Goal: Task Accomplishment & Management: Complete application form

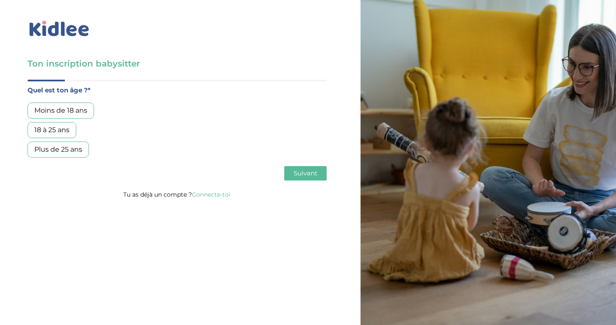
click at [57, 132] on div "18 à 25 ans" at bounding box center [52, 130] width 49 height 16
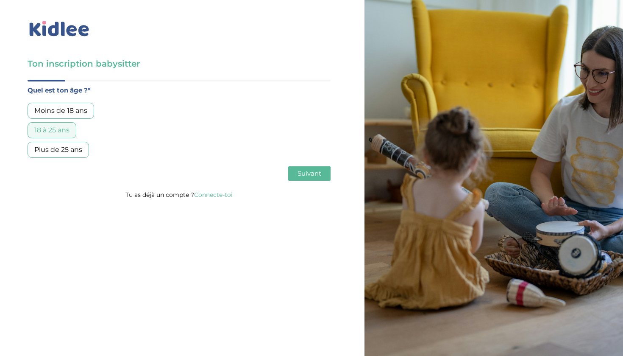
click at [302, 170] on span "Suivant" at bounding box center [310, 173] width 24 height 8
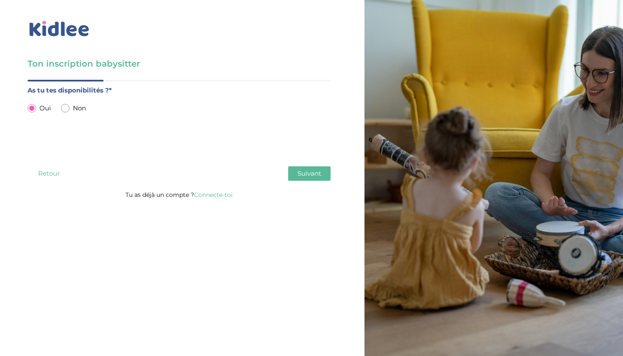
click at [302, 170] on span "Suivant" at bounding box center [310, 173] width 24 height 8
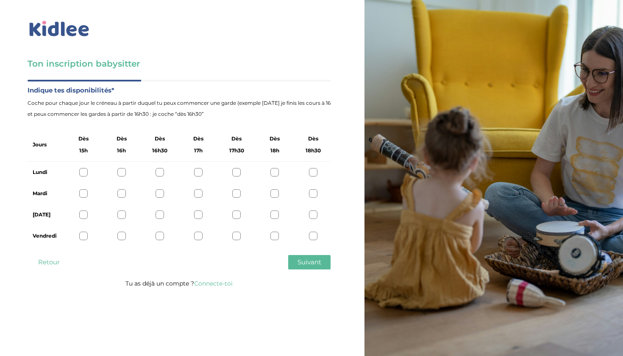
click at [274, 171] on div at bounding box center [274, 172] width 8 height 8
click at [273, 193] on div at bounding box center [274, 193] width 8 height 8
click at [119, 215] on div at bounding box center [121, 214] width 8 height 8
click at [274, 238] on div at bounding box center [274, 235] width 8 height 8
click at [305, 260] on span "Suivant" at bounding box center [310, 262] width 24 height 8
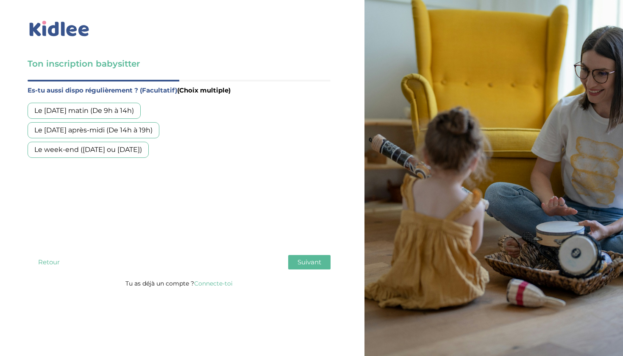
click at [126, 146] on div "Le week-end (samedi ou dimanche)" at bounding box center [88, 150] width 121 height 16
click at [304, 261] on span "Suivant" at bounding box center [310, 262] width 24 height 8
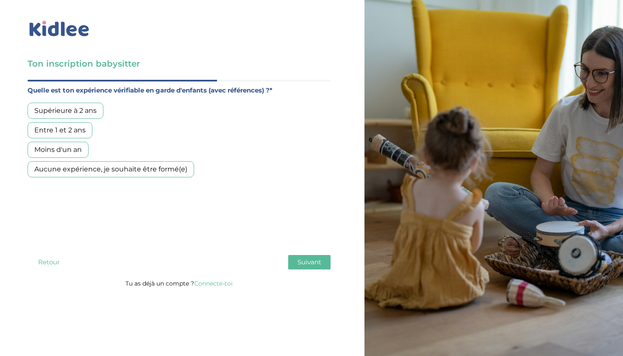
click at [80, 110] on div "Supérieure à 2 ans" at bounding box center [66, 111] width 76 height 16
click at [296, 261] on button "Suivant" at bounding box center [309, 262] width 42 height 14
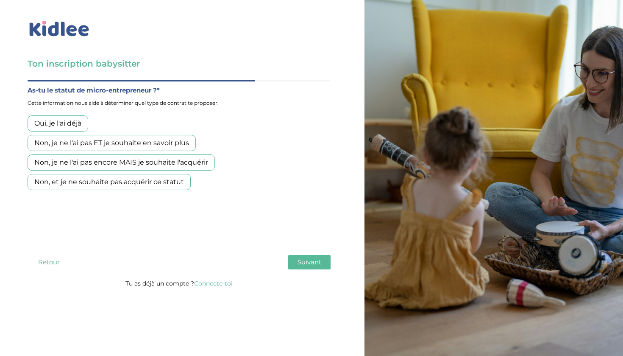
click at [181, 161] on div "Non, je ne l'ai pas encore MAIS je souhaite l'acquérir" at bounding box center [121, 162] width 187 height 16
click at [305, 264] on span "Suivant" at bounding box center [310, 262] width 24 height 8
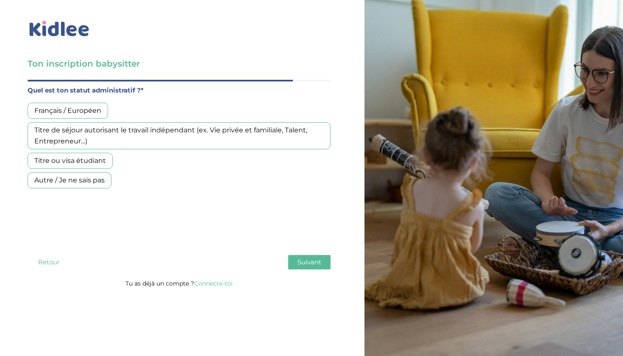
click at [82, 109] on div "Français / Européen" at bounding box center [68, 111] width 81 height 16
click at [303, 259] on span "Suivant" at bounding box center [310, 262] width 24 height 8
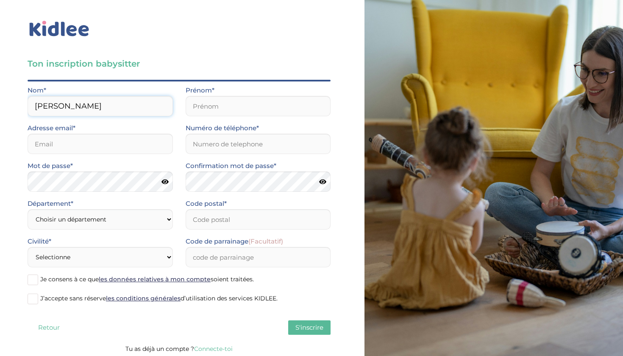
type input "Moreau"
type input "[PERSON_NAME]"
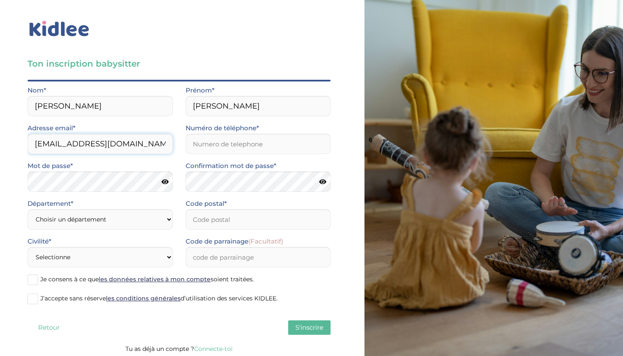
type input "sashamoreau10@gmail.com"
click at [187, 121] on div "Prénom* Sasha" at bounding box center [258, 104] width 158 height 38
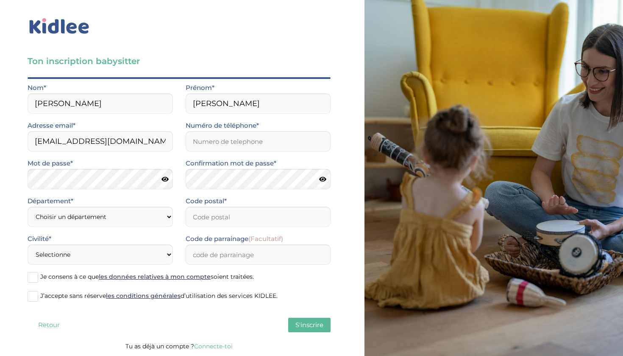
scroll to position [3, 0]
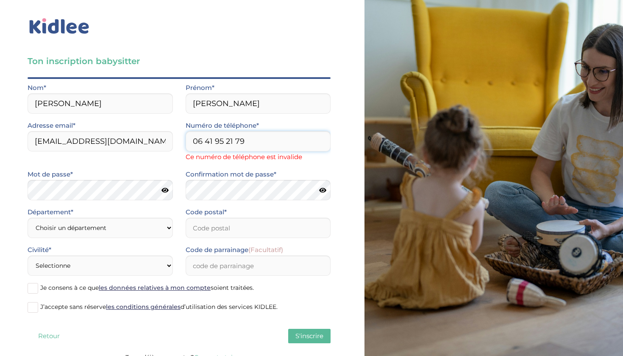
click at [204, 142] on input "06 41 95 21 79" at bounding box center [258, 141] width 145 height 20
click at [213, 141] on input "0641 95 21 79" at bounding box center [258, 141] width 145 height 20
click at [222, 142] on input "064195 21 79" at bounding box center [258, 141] width 145 height 20
click at [228, 143] on input "06419521 79" at bounding box center [258, 141] width 145 height 20
type input "0641952179"
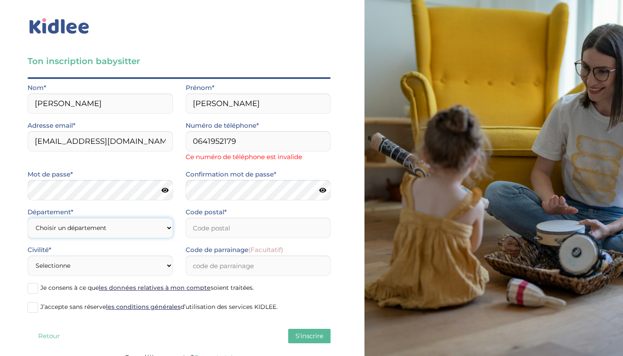
select select "75"
click at [193, 229] on input "Code postal*" at bounding box center [258, 227] width 145 height 20
type input "75015"
select select "1"
click at [228, 267] on input "Code de parrainage (Facultatif)" at bounding box center [258, 265] width 145 height 20
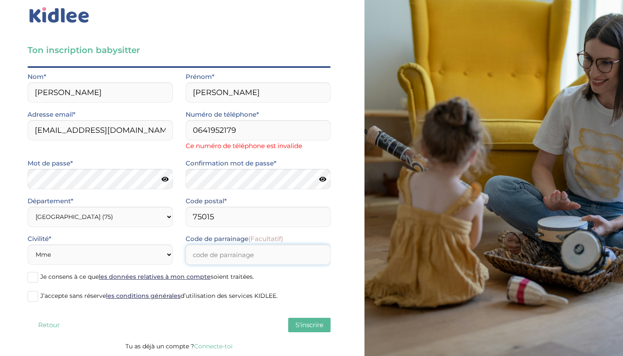
scroll to position [14, 0]
click at [37, 278] on span at bounding box center [33, 277] width 11 height 11
click at [0, 0] on input "Je consens à ce que les données relatives à mon compte soient traitées." at bounding box center [0, 0] width 0 height 0
click at [39, 295] on label "J’accepte sans réserve les conditions générales d’utilisation des services KIDL…" at bounding box center [179, 296] width 303 height 13
click at [0, 0] on input "J’accepte sans réserve les conditions générales d’utilisation des services KIDL…" at bounding box center [0, 0] width 0 height 0
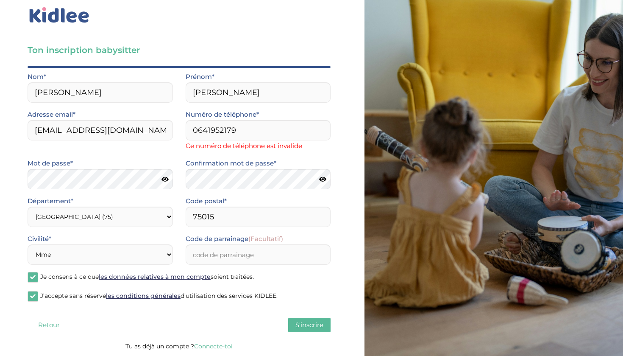
click at [314, 325] on span "S'inscrire" at bounding box center [309, 324] width 28 height 8
click at [223, 325] on link "Connecte-toi" at bounding box center [213, 346] width 39 height 8
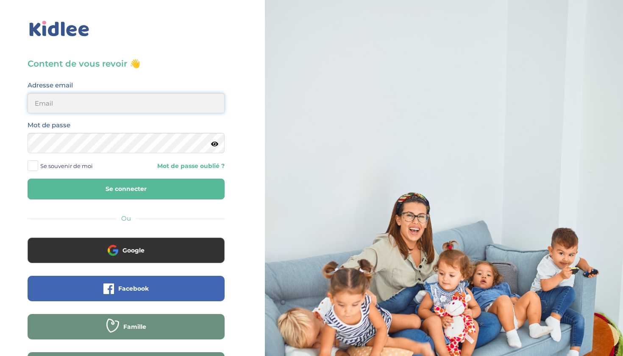
type input "sashamoreau10@gmail.com"
click at [214, 144] on icon at bounding box center [214, 144] width 7 height 6
click at [30, 165] on span at bounding box center [33, 165] width 11 height 11
click at [0, 0] on input "Se souvenir de moi" at bounding box center [0, 0] width 0 height 0
click at [94, 183] on button "Se connecter" at bounding box center [126, 188] width 197 height 21
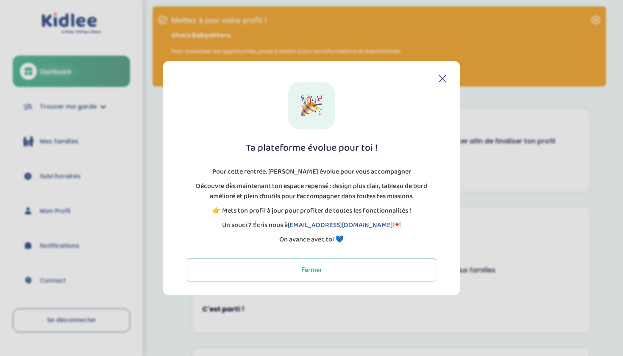
click at [442, 78] on icon at bounding box center [442, 78] width 7 height 7
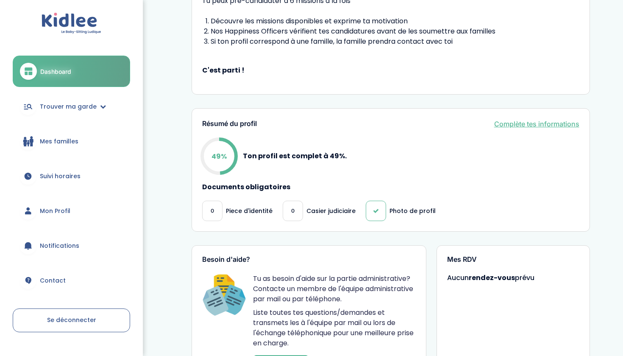
scroll to position [259, 0]
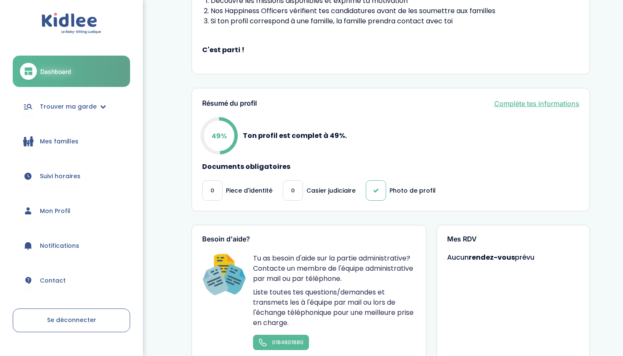
click at [248, 192] on p "Piece d'identité" at bounding box center [249, 190] width 47 height 9
click at [217, 189] on div "0" at bounding box center [212, 190] width 20 height 20
click at [239, 163] on h4 "Documents obligatoires" at bounding box center [390, 167] width 377 height 8
click at [561, 109] on div "Résumé du profil Complète tes informations 49% Ton profil est complet à 49%. Do…" at bounding box center [391, 150] width 398 height 124
click at [561, 106] on link "Complète tes informations" at bounding box center [536, 103] width 85 height 10
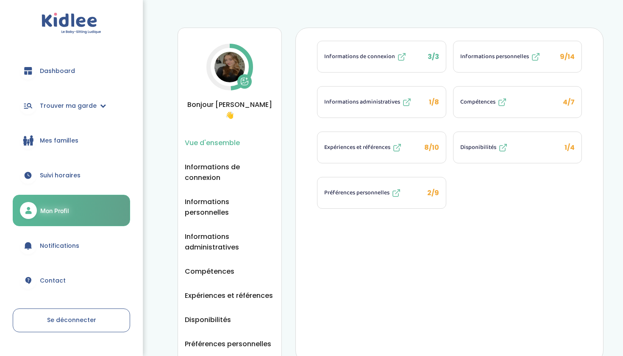
click at [234, 71] on img at bounding box center [229, 67] width 31 height 31
click at [251, 83] on button at bounding box center [244, 81] width 14 height 14
click at [491, 54] on span "Informations personnelles" at bounding box center [494, 56] width 69 height 9
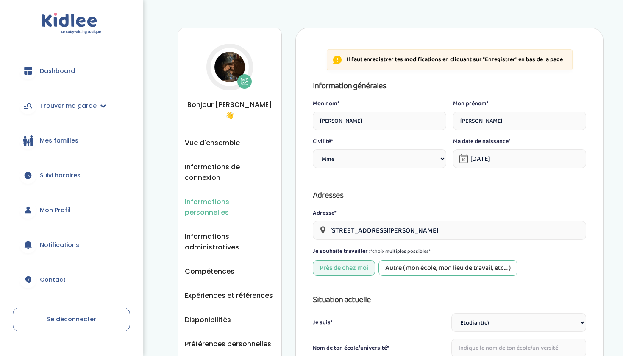
select select "1"
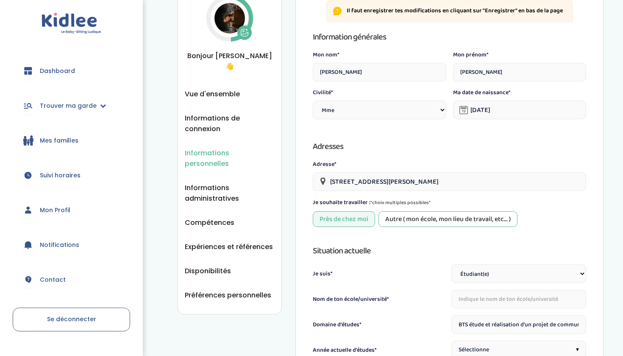
scroll to position [50, 0]
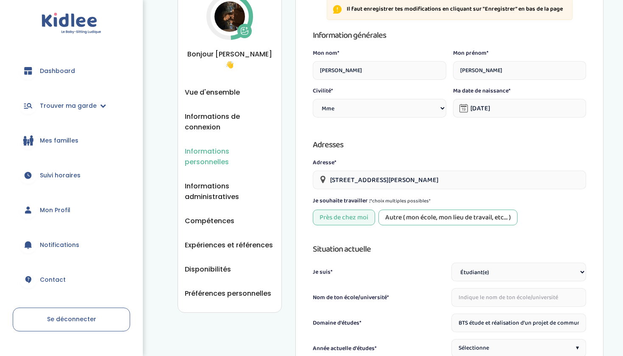
click at [423, 218] on div "Autre ( mon école, mon lieu de travail, etc... )" at bounding box center [448, 217] width 139 height 16
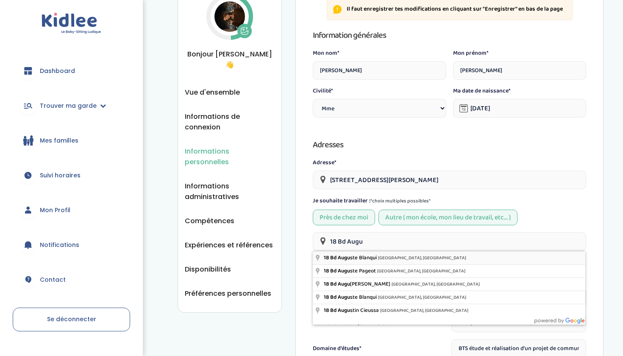
type input "18 Bd [PERSON_NAME], [GEOGRAPHIC_DATA], [GEOGRAPHIC_DATA]"
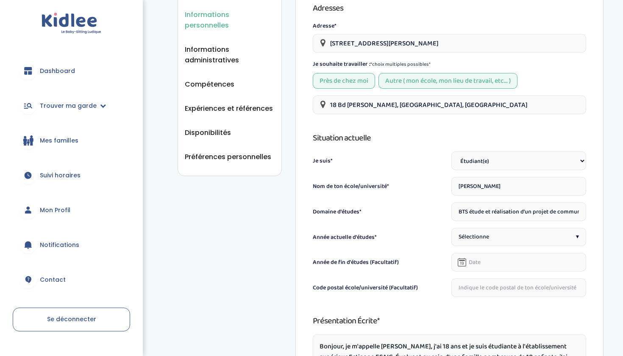
scroll to position [201, 0]
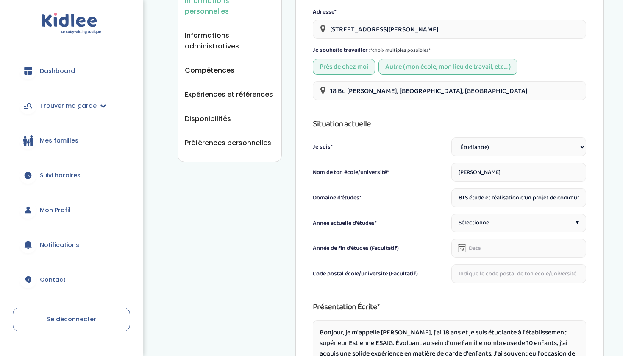
type input "Estienne Esaig"
click at [482, 224] on span "Sélectionne" at bounding box center [474, 222] width 31 height 9
click at [487, 242] on input "text" at bounding box center [518, 248] width 135 height 19
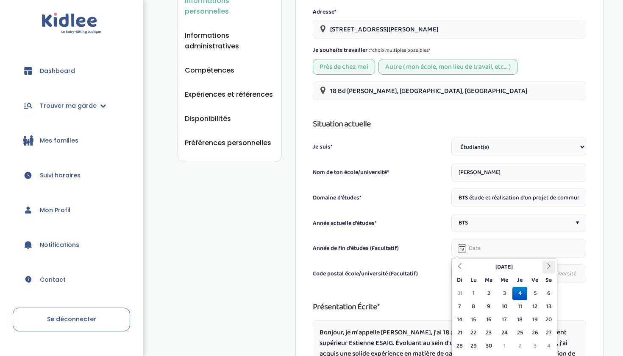
click at [547, 266] on icon at bounding box center [549, 266] width 6 height 6
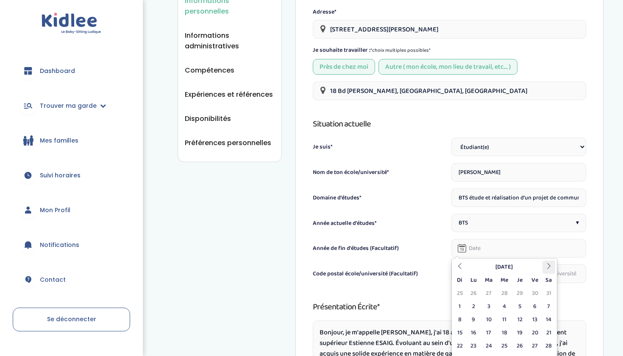
click at [547, 266] on icon at bounding box center [549, 266] width 6 height 6
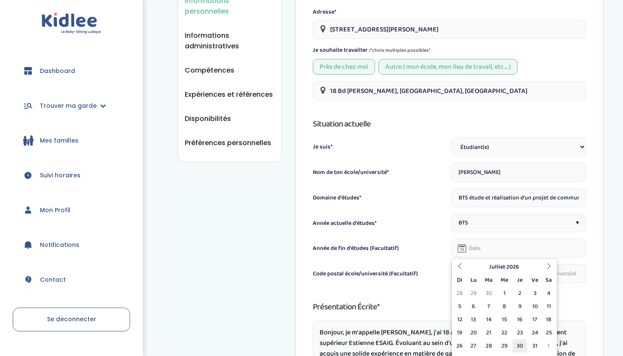
click at [518, 342] on td "30" at bounding box center [519, 345] width 15 height 13
type input "30-07-2026"
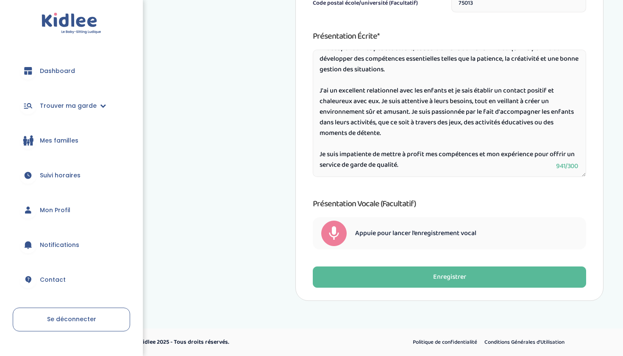
scroll to position [471, 0]
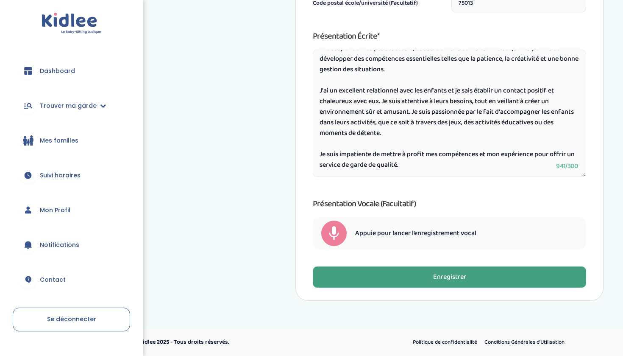
type input "75013"
click at [444, 276] on div "Enregistrer" at bounding box center [449, 277] width 33 height 10
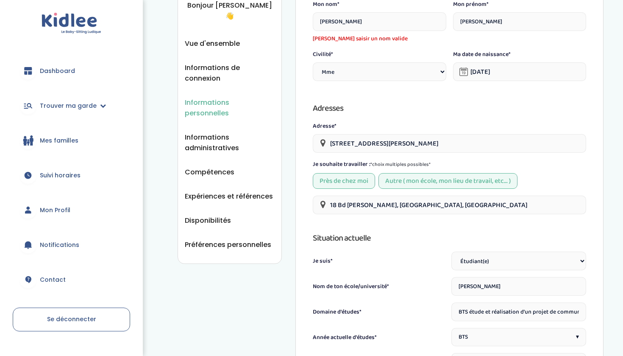
scroll to position [28, 0]
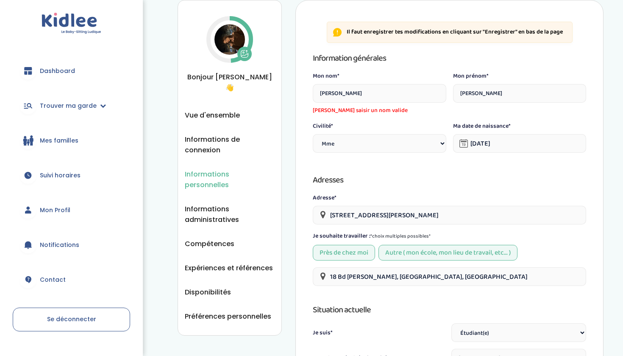
click at [437, 92] on input "Moreau" at bounding box center [379, 93] width 133 height 19
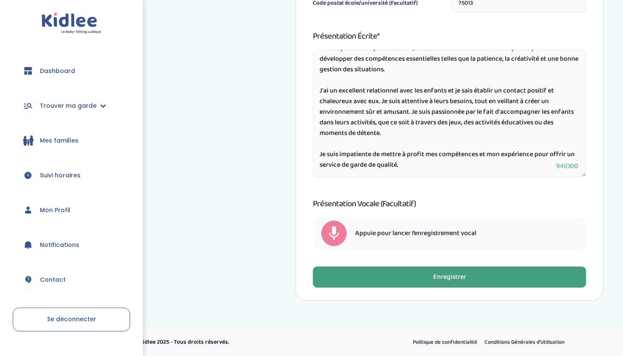
type input "MOREAU"
click at [475, 276] on button "Enregistrer" at bounding box center [449, 276] width 273 height 21
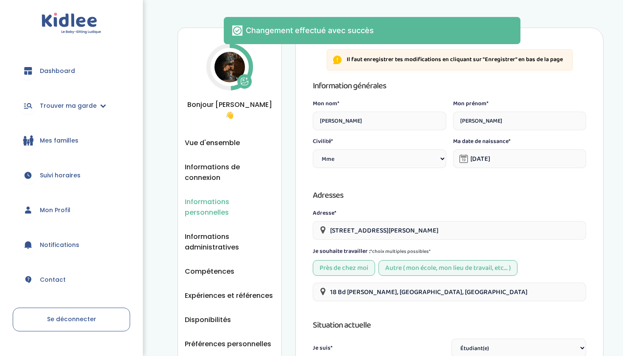
scroll to position [0, 0]
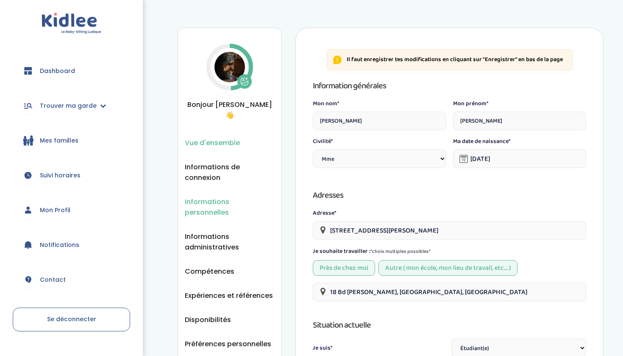
click at [231, 137] on span "Vue d'ensemble" at bounding box center [212, 142] width 55 height 11
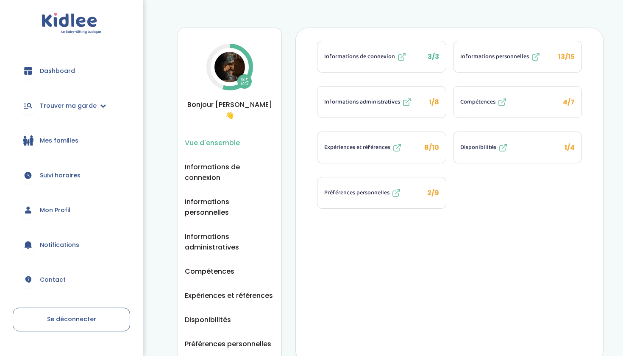
click at [499, 58] on span "Informations personnelles" at bounding box center [494, 56] width 69 height 9
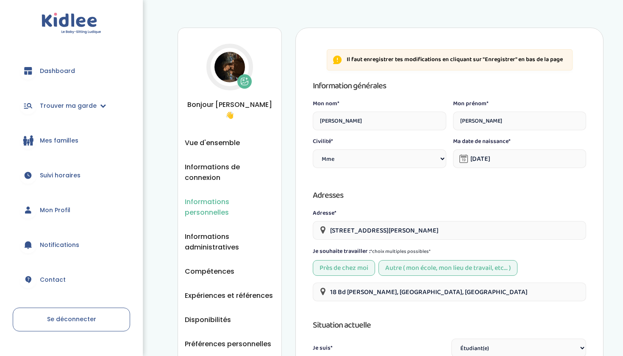
select select "1"
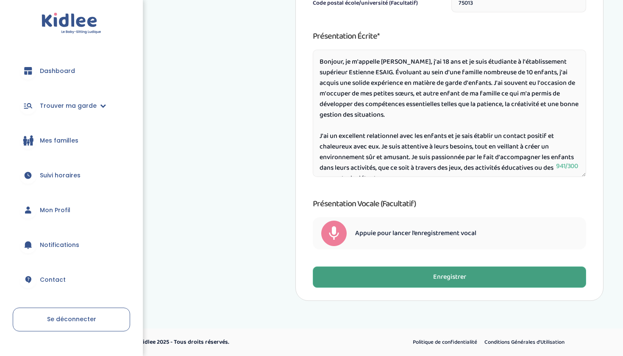
scroll to position [471, 0]
type input "Estienne ESAIG"
click at [438, 272] on div "Enregistrer" at bounding box center [449, 277] width 33 height 10
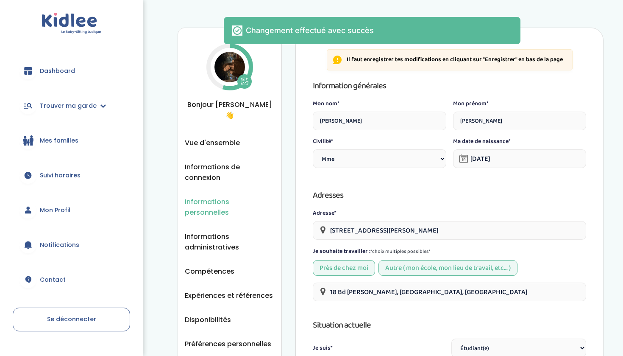
scroll to position [0, 0]
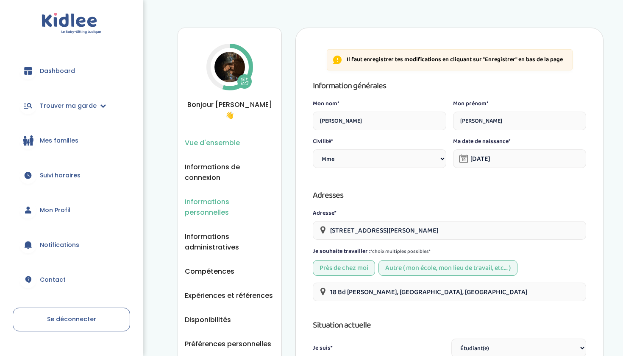
click at [212, 137] on span "Vue d'ensemble" at bounding box center [212, 142] width 55 height 11
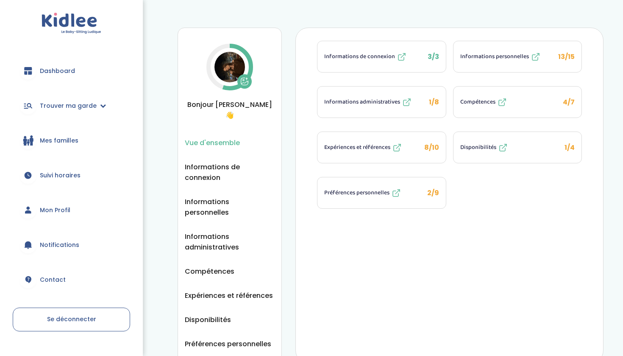
click at [365, 103] on span "Informations administratives" at bounding box center [362, 101] width 76 height 9
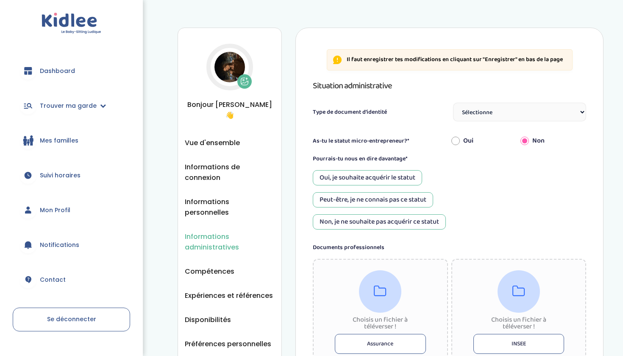
click at [437, 98] on div "Situation administrative Type de document d'identité Sélectionne Carte d'identi…" at bounding box center [449, 100] width 273 height 42
select select "Carte d'identité française ou Passeport français daté de moins de 5 ans"
click at [393, 175] on div "Oui, je souhaite acquérir le statut" at bounding box center [367, 177] width 109 height 15
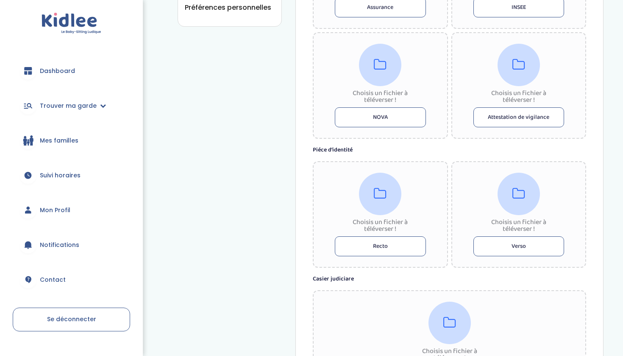
scroll to position [338, 0]
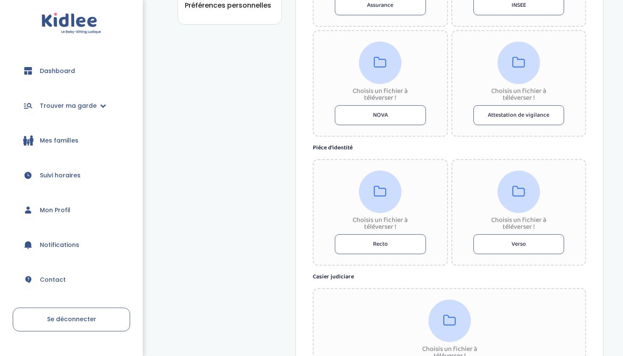
click at [373, 190] on div at bounding box center [380, 191] width 42 height 42
click at [382, 242] on button "Recto" at bounding box center [380, 244] width 91 height 20
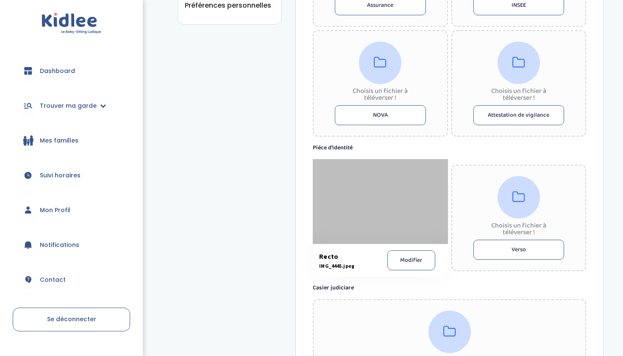
click at [506, 247] on button "Verso" at bounding box center [518, 250] width 91 height 20
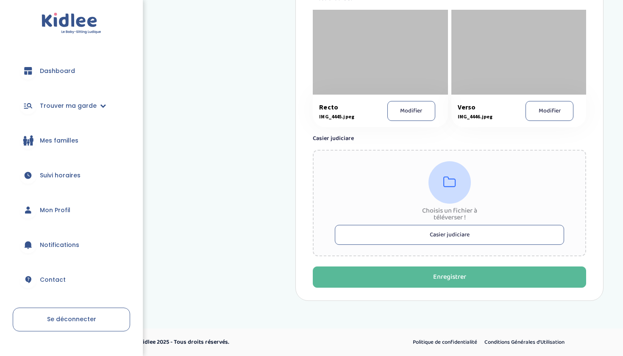
scroll to position [487, 0]
click at [444, 224] on div "Choisis un fichier à téléverser ! Casier judiciare" at bounding box center [449, 203] width 273 height 106
click at [462, 228] on button "Casier judiciare" at bounding box center [449, 235] width 229 height 20
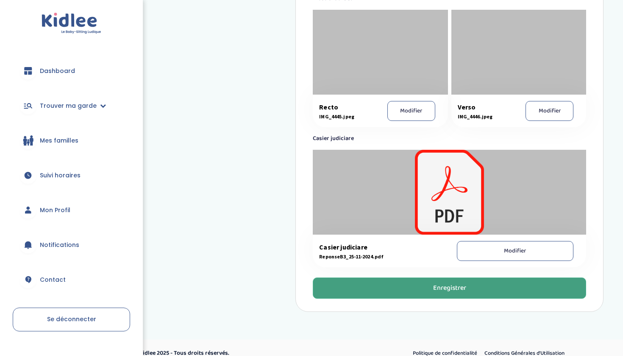
click at [448, 287] on div "Enregistrer" at bounding box center [449, 288] width 33 height 10
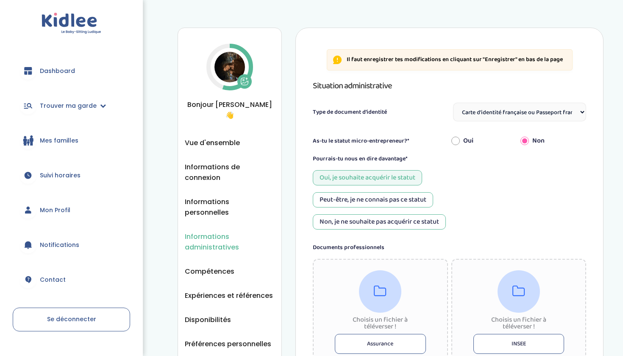
scroll to position [0, 0]
click at [226, 137] on span "Vue d'ensemble" at bounding box center [212, 142] width 55 height 11
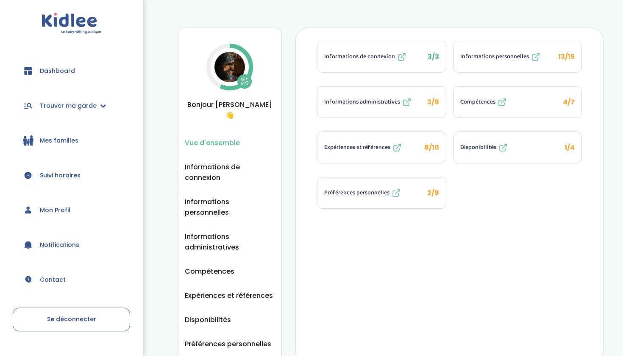
click at [480, 104] on span "Compétences" at bounding box center [477, 101] width 35 height 9
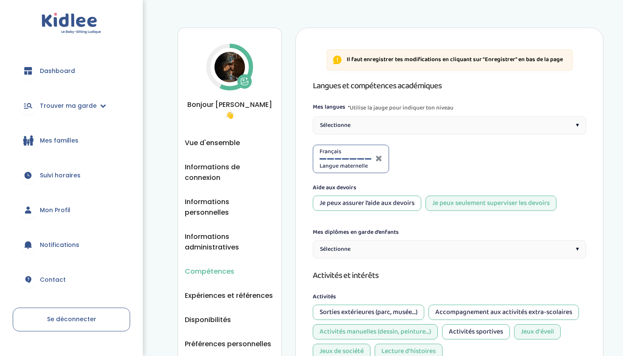
click at [495, 122] on div "Sélectionne ▾" at bounding box center [449, 125] width 273 height 18
click at [411, 158] on div at bounding box center [411, 158] width 7 height 1
click at [385, 205] on div "Je peux assurer l’aide aux devoirs" at bounding box center [367, 202] width 109 height 15
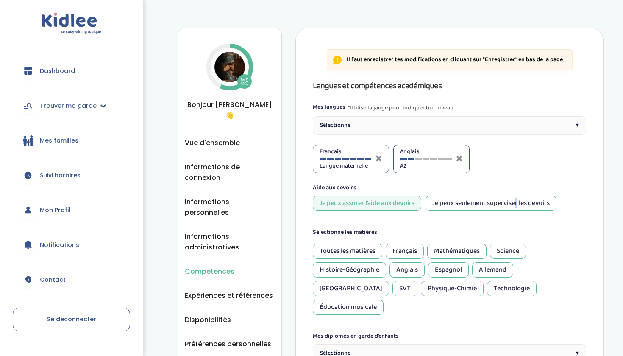
click at [467, 202] on div "Je peux seulement superviser les devoirs" at bounding box center [491, 202] width 131 height 15
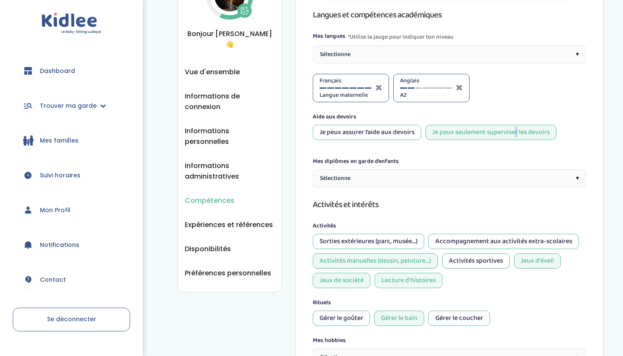
scroll to position [75, 0]
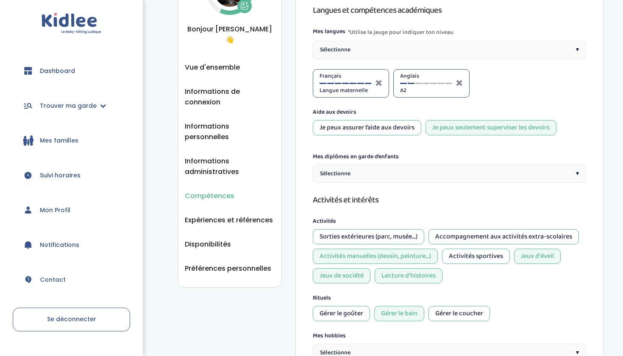
click at [448, 171] on div "Sélectionne ▾" at bounding box center [449, 173] width 273 height 18
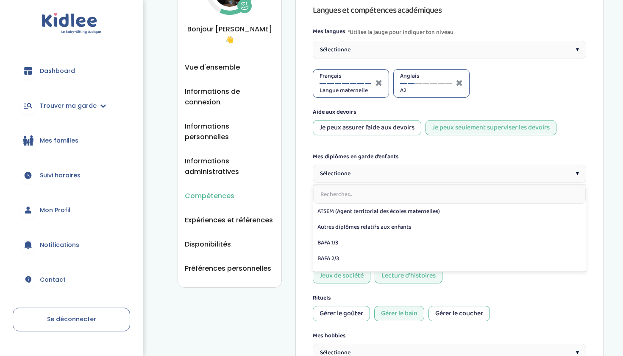
click at [398, 147] on div "Langues et compétences académiques Mes langues *Utilise la jauge pour indiquer …" at bounding box center [449, 233] width 273 height 461
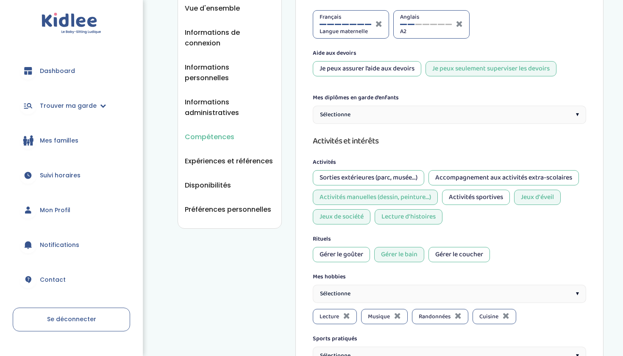
scroll to position [139, 0]
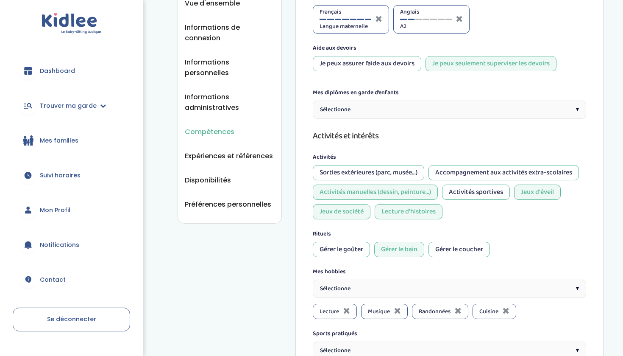
click at [374, 172] on div "Sorties extérieures (parc, musée...)" at bounding box center [368, 172] width 111 height 15
click at [460, 168] on div "Accompagnement aux activités extra-scolaires" at bounding box center [504, 172] width 150 height 15
click at [461, 193] on div "Activités sportives" at bounding box center [476, 191] width 68 height 15
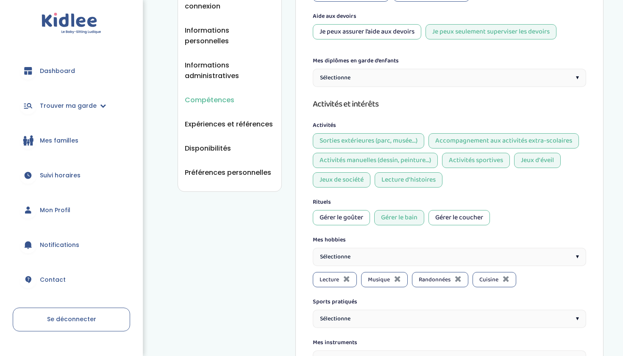
scroll to position [188, 0]
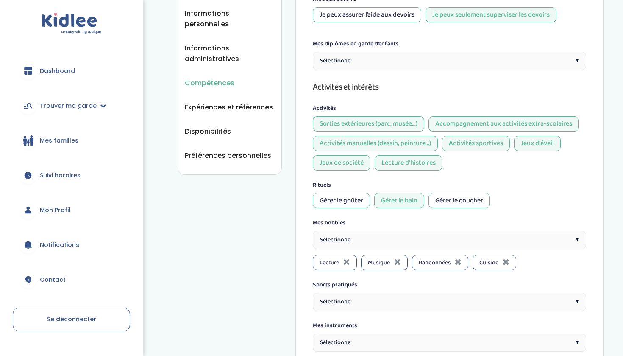
click at [356, 199] on div "Gérer le goûter" at bounding box center [341, 200] width 57 height 15
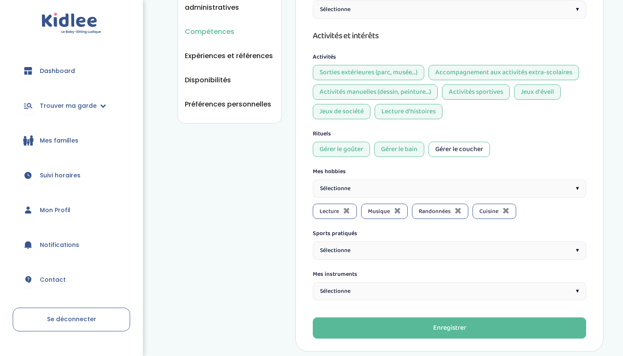
scroll to position [245, 0]
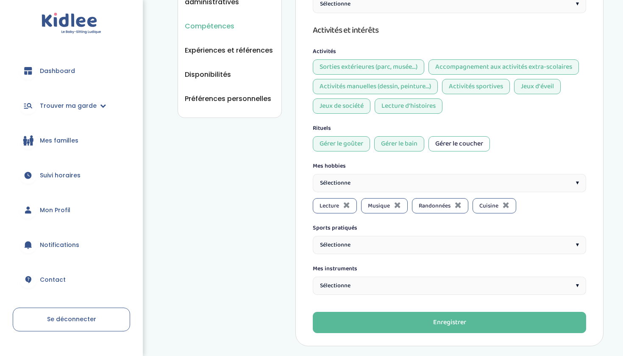
click at [443, 175] on div "Sélectionne ▾" at bounding box center [449, 183] width 273 height 18
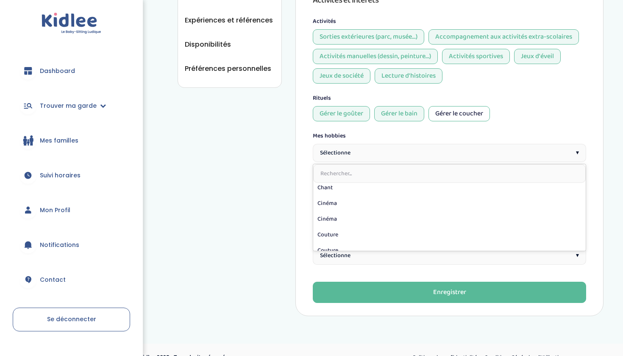
scroll to position [54, 0]
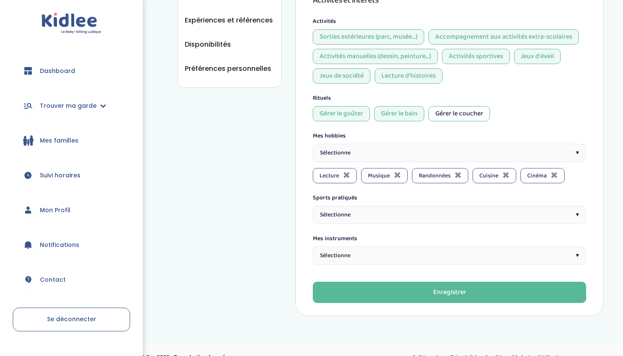
click at [570, 156] on div "Sélectionne ▾" at bounding box center [449, 153] width 273 height 18
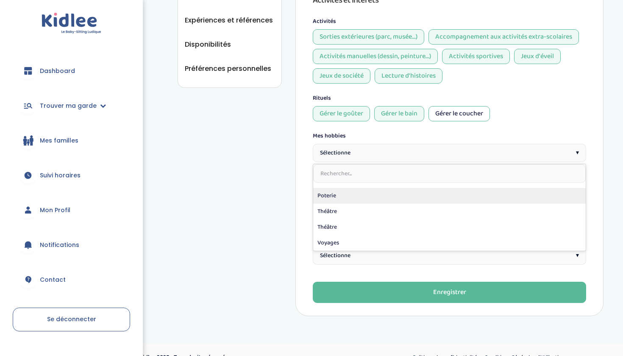
scroll to position [403, 0]
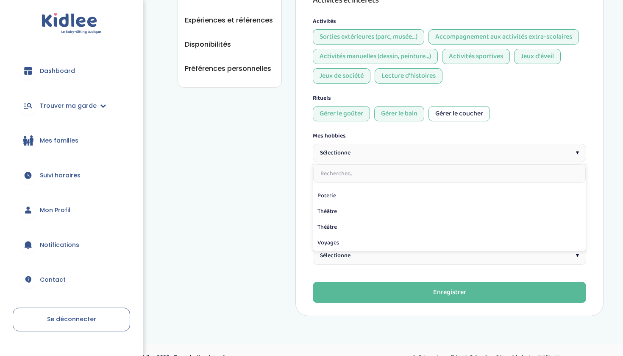
click at [528, 121] on div "Gérer le goûter Gérer le bain Gérer le coucher" at bounding box center [449, 113] width 273 height 15
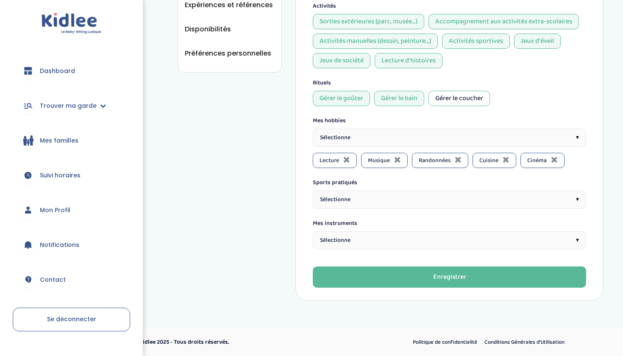
scroll to position [290, 0]
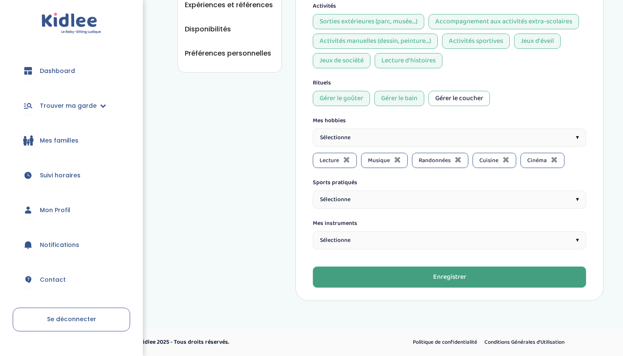
click at [410, 270] on button "Enregistrer" at bounding box center [449, 276] width 273 height 21
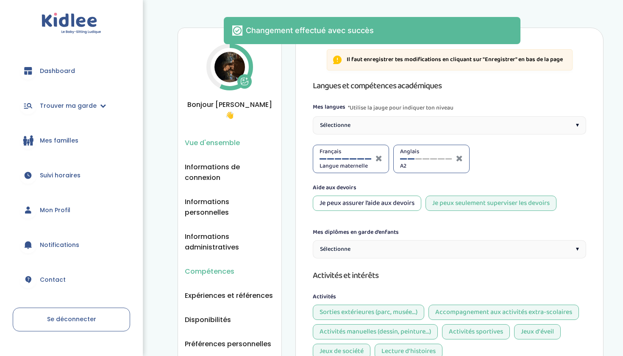
scroll to position [0, 0]
click at [223, 137] on span "Vue d'ensemble" at bounding box center [212, 142] width 55 height 11
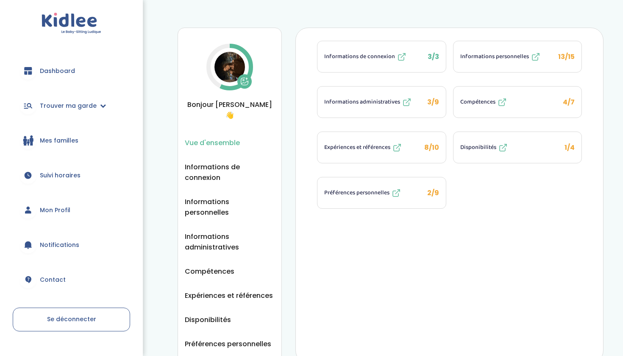
click at [379, 195] on span "Préférences personnelles" at bounding box center [356, 192] width 65 height 9
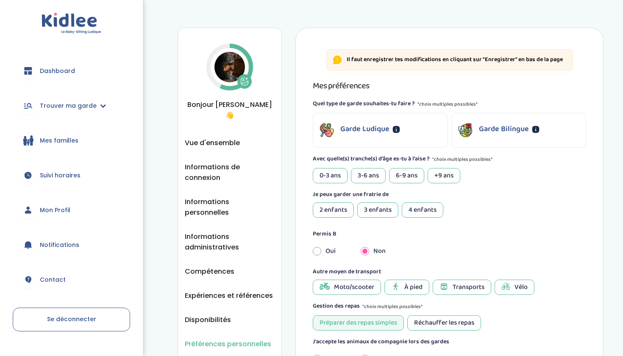
click at [362, 129] on p "Garde Ludique" at bounding box center [364, 128] width 49 height 11
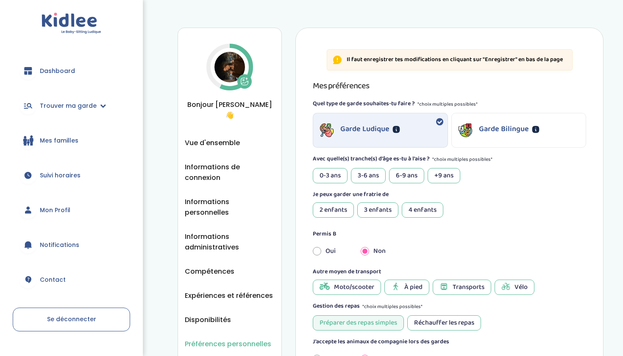
click at [365, 175] on div "3-6 ans" at bounding box center [368, 175] width 35 height 15
click at [402, 173] on div "6-9 ans" at bounding box center [406, 175] width 35 height 15
click at [451, 175] on div "+9 ans" at bounding box center [444, 175] width 33 height 15
click at [329, 217] on div "Mes préférences Quel type de garde souhaites-tu faire ? *choix multiples possib…" at bounding box center [449, 273] width 273 height 388
click at [329, 212] on div "2 enfants" at bounding box center [333, 209] width 41 height 15
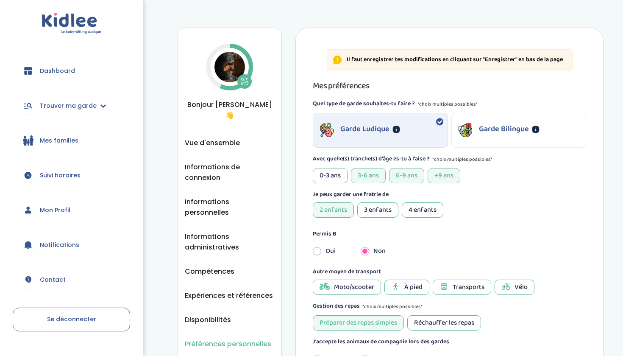
click at [365, 212] on div "3 enfants" at bounding box center [377, 209] width 41 height 15
click at [408, 216] on div "4 enfants" at bounding box center [423, 209] width 42 height 15
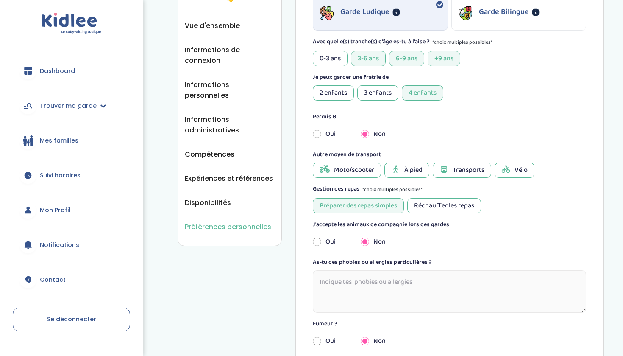
scroll to position [117, 0]
click at [403, 170] on div "À pied" at bounding box center [406, 169] width 45 height 15
click at [443, 169] on icon at bounding box center [444, 169] width 9 height 8
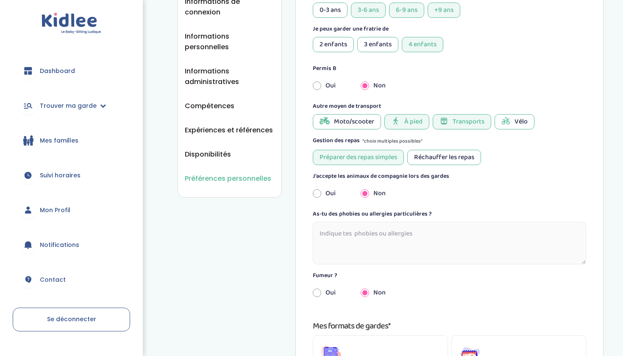
scroll to position [165, 0]
click at [439, 152] on div "Réchauffer les repas" at bounding box center [444, 157] width 74 height 15
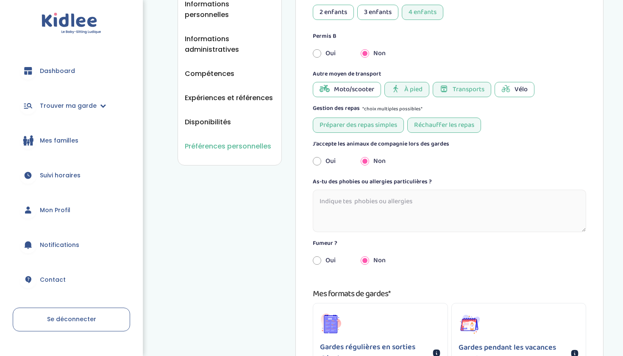
scroll to position [200, 0]
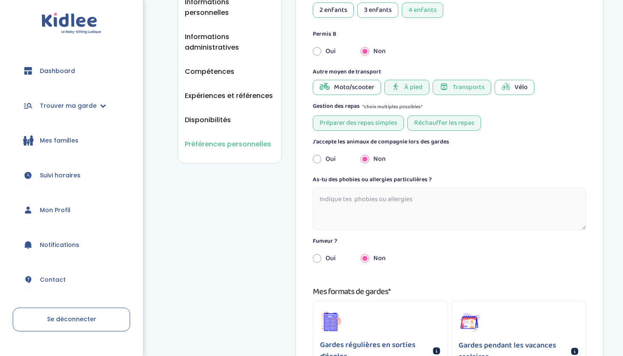
click at [315, 158] on input "radio" at bounding box center [317, 159] width 8 height 19
radio input "true"
radio input "false"
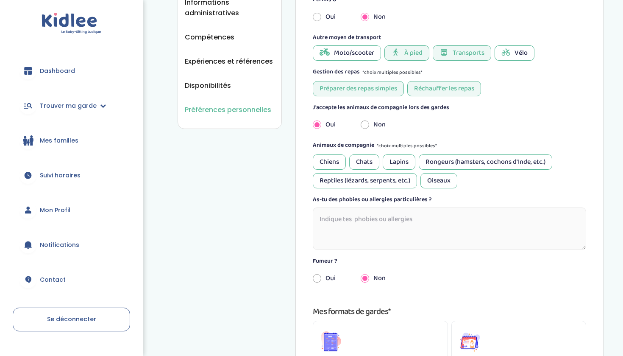
scroll to position [237, 0]
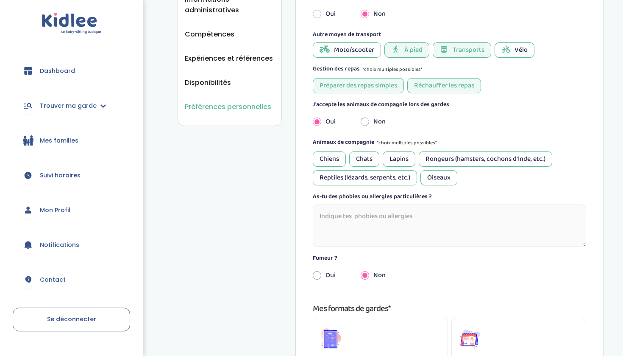
click at [338, 158] on div "Chiens" at bounding box center [329, 158] width 33 height 15
click at [375, 156] on div "Chats" at bounding box center [364, 158] width 30 height 15
click at [395, 157] on div "Lapins" at bounding box center [399, 158] width 33 height 15
click at [435, 157] on div "Rongeurs (hamsters, cochons d'Inde, etc.)" at bounding box center [486, 158] width 134 height 15
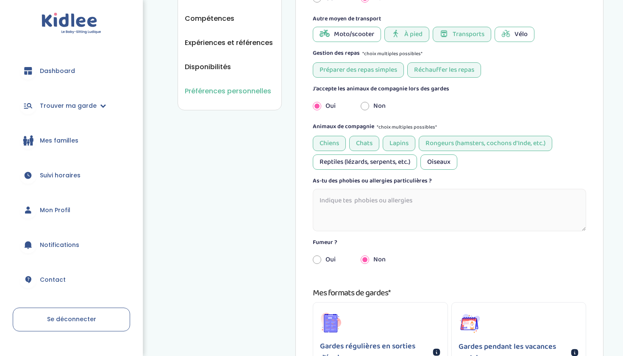
scroll to position [259, 0]
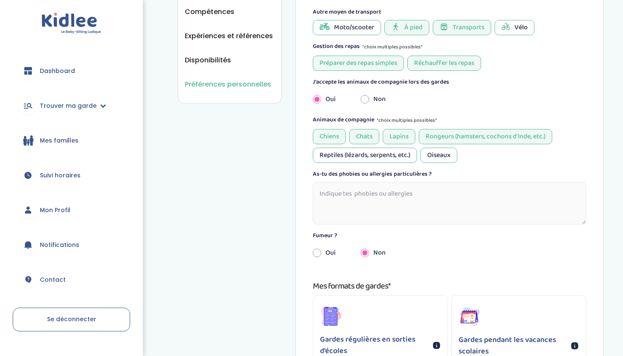
click at [435, 157] on div "Oiseaux" at bounding box center [439, 155] width 37 height 15
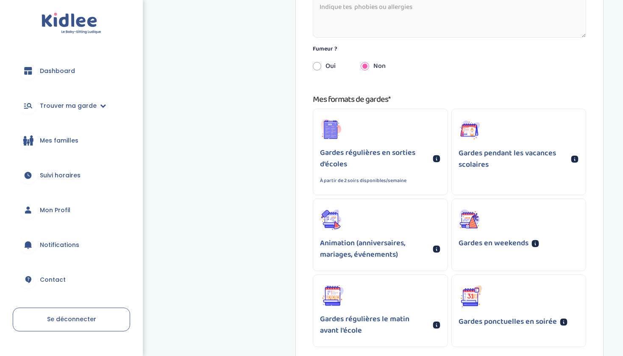
scroll to position [448, 0]
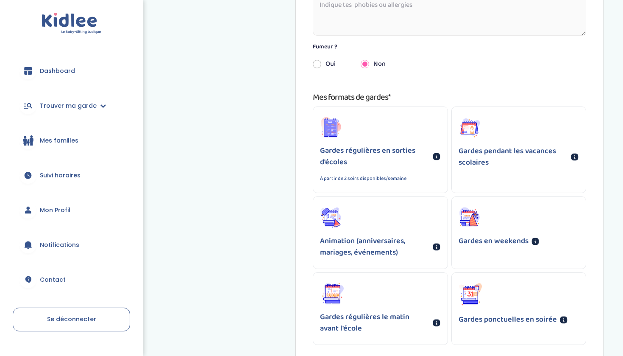
click at [403, 145] on p "Gardes régulières en sorties d'écoles" at bounding box center [374, 156] width 109 height 23
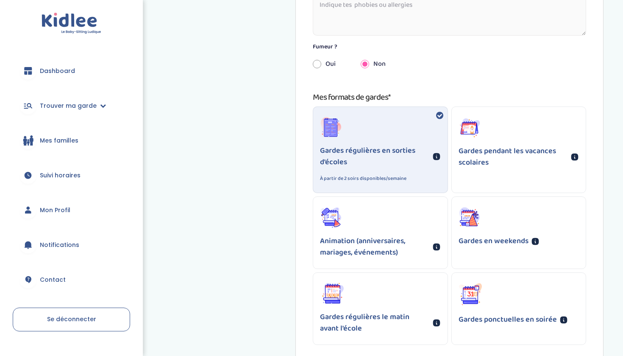
click at [497, 137] on div "Gardes pendant les vacances scolaires" at bounding box center [519, 143] width 134 height 72
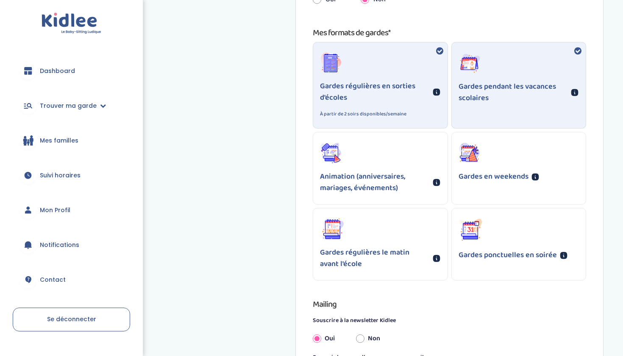
scroll to position [513, 0]
click at [471, 161] on icon at bounding box center [469, 153] width 21 height 22
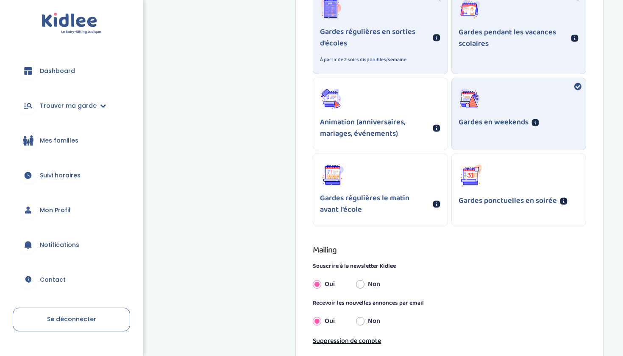
scroll to position [568, 0]
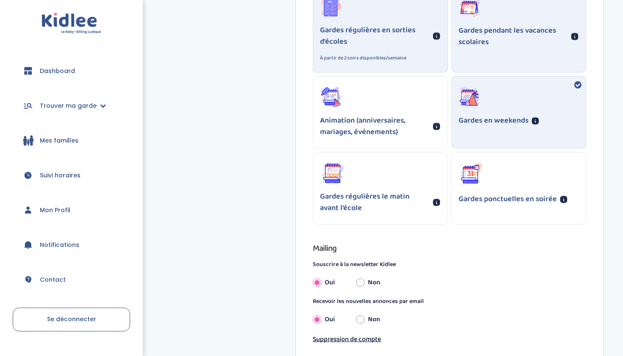
click at [482, 168] on icon at bounding box center [471, 174] width 24 height 24
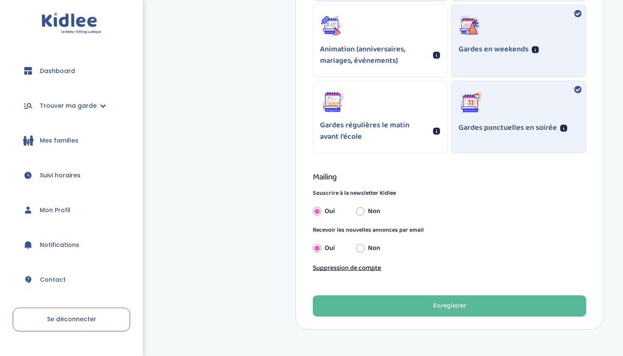
scroll to position [642, 0]
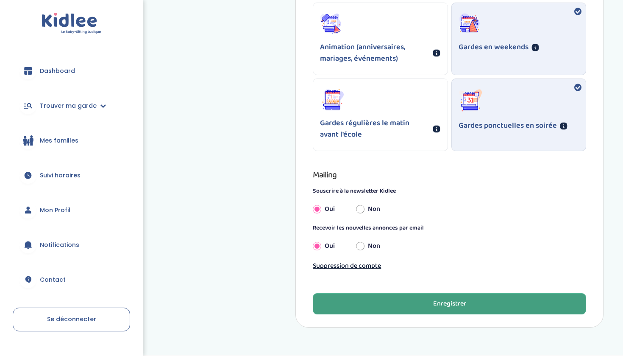
click at [386, 304] on button "Enregistrer" at bounding box center [449, 303] width 273 height 21
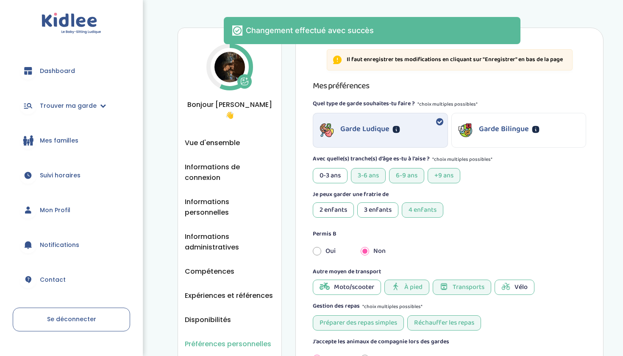
scroll to position [0, 0]
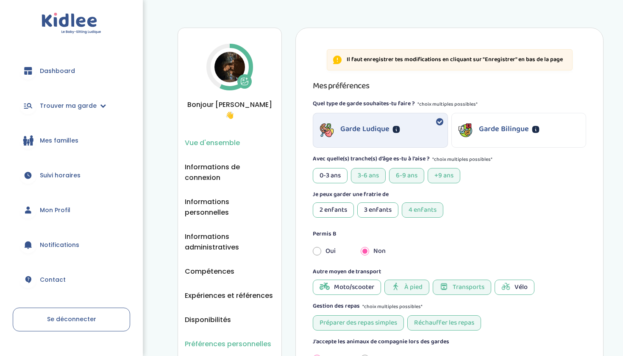
click at [215, 137] on span "Vue d'ensemble" at bounding box center [212, 142] width 55 height 11
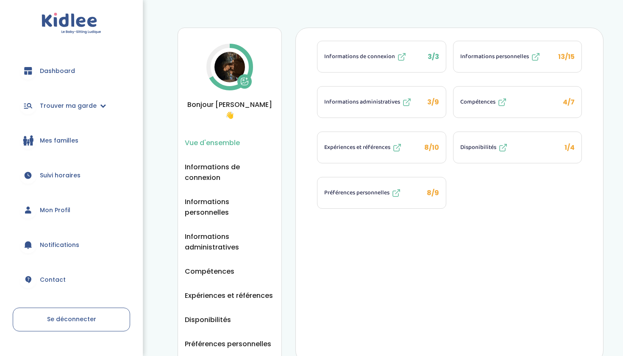
click at [482, 143] on span "Disponibilités" at bounding box center [478, 147] width 36 height 9
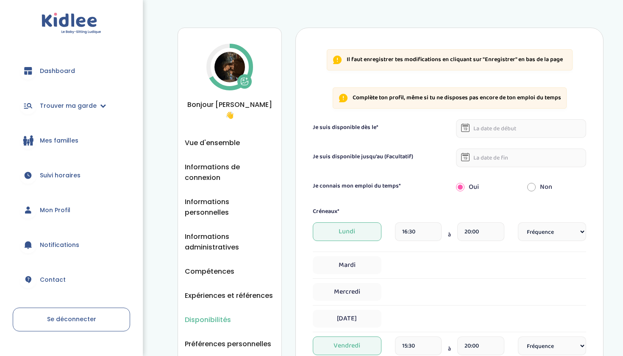
click at [480, 128] on input "text" at bounding box center [521, 128] width 130 height 19
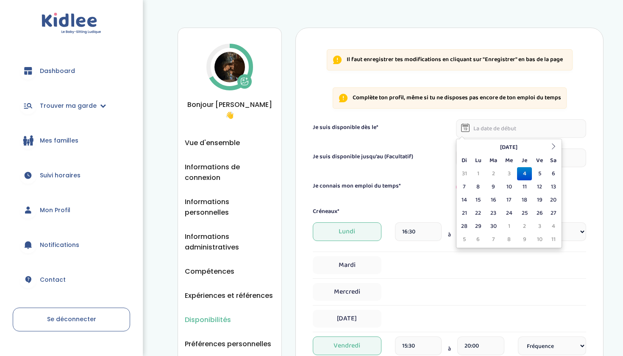
click at [527, 175] on td "4" at bounding box center [524, 173] width 15 height 13
type input "04-09-2025"
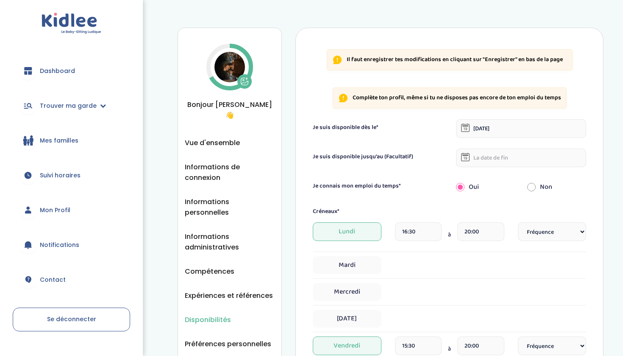
click at [509, 162] on input "text" at bounding box center [521, 157] width 130 height 19
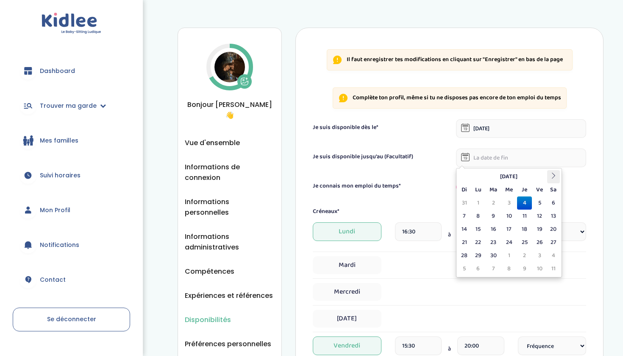
click at [552, 173] on icon at bounding box center [554, 176] width 6 height 6
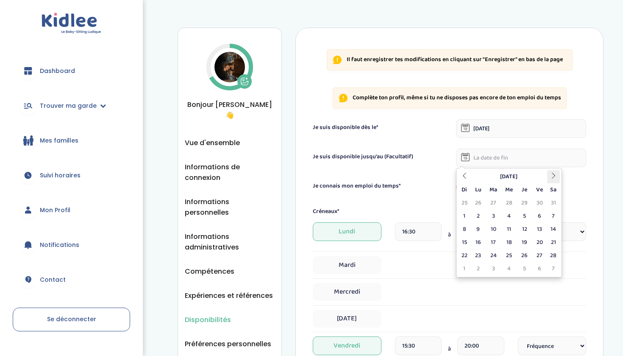
click at [552, 173] on icon at bounding box center [554, 176] width 6 height 6
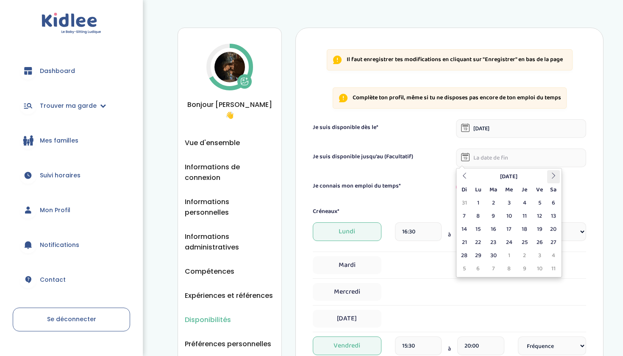
click at [552, 173] on icon at bounding box center [554, 176] width 6 height 6
click at [465, 179] on th at bounding box center [464, 176] width 13 height 13
click at [535, 252] on td "31" at bounding box center [539, 255] width 15 height 13
type input "31-07-2026"
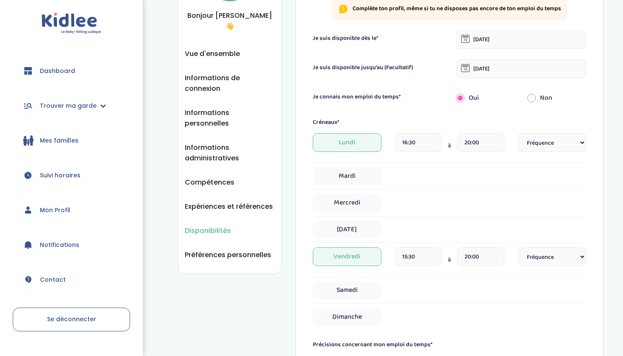
scroll to position [91, 0]
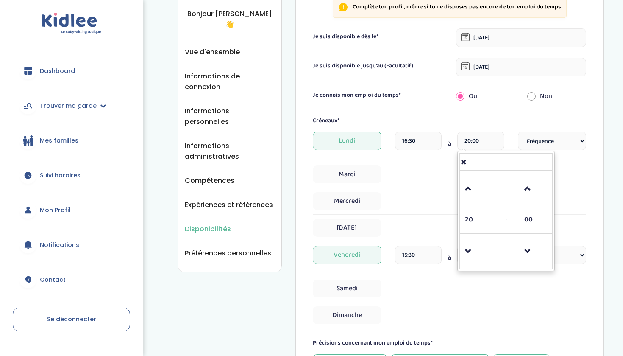
click at [485, 145] on input "20:00" at bounding box center [480, 140] width 47 height 19
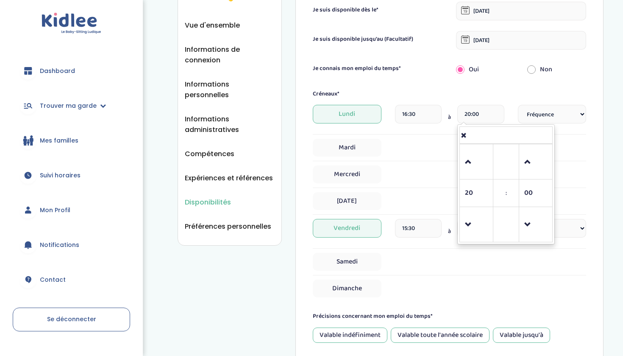
scroll to position [123, 0]
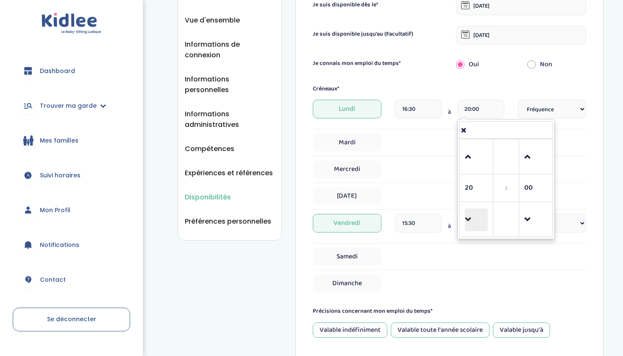
click at [475, 217] on span at bounding box center [476, 219] width 23 height 23
click at [471, 161] on span at bounding box center [476, 156] width 23 height 23
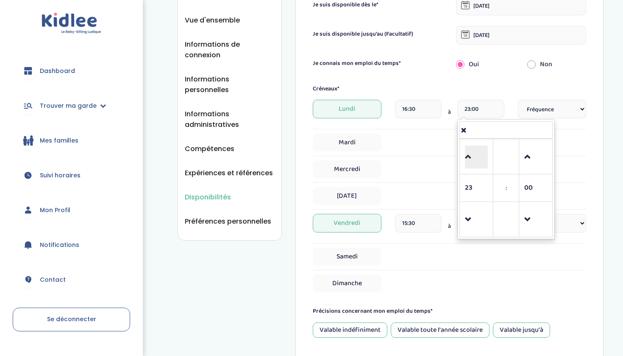
click at [471, 161] on span at bounding box center [476, 156] width 23 height 23
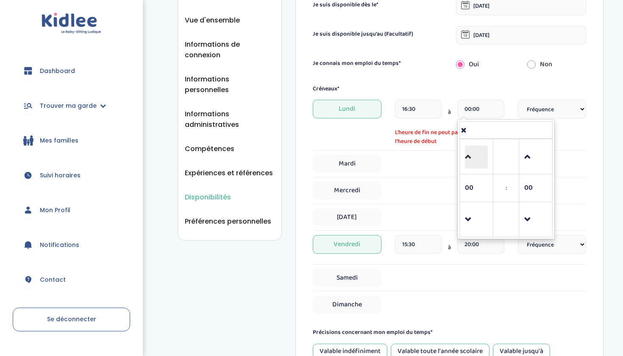
click at [471, 161] on span at bounding box center [476, 156] width 23 height 23
click at [476, 215] on span at bounding box center [476, 219] width 23 height 23
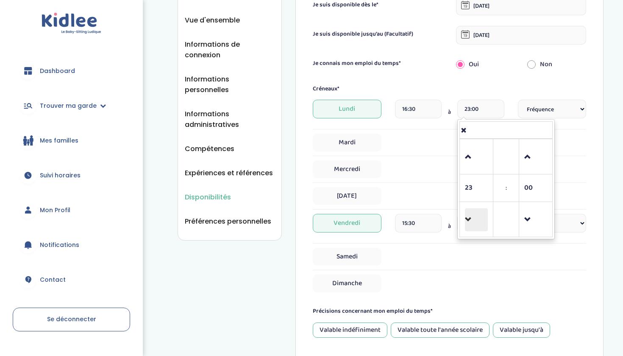
click at [476, 215] on span at bounding box center [476, 219] width 23 height 23
type input "21:00"
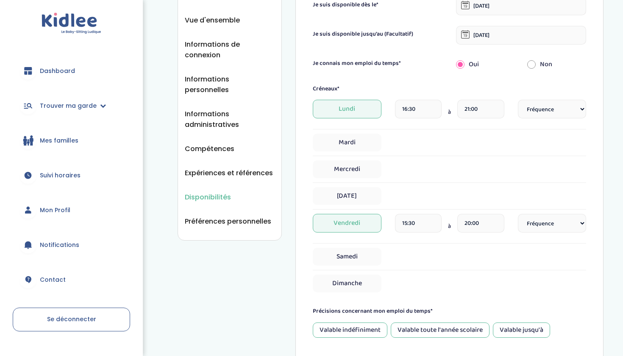
click at [502, 87] on div "Créneaux*" at bounding box center [449, 88] width 286 height 9
select select "1"
click at [376, 144] on span "Mardi" at bounding box center [347, 143] width 68 height 18
select select "1"
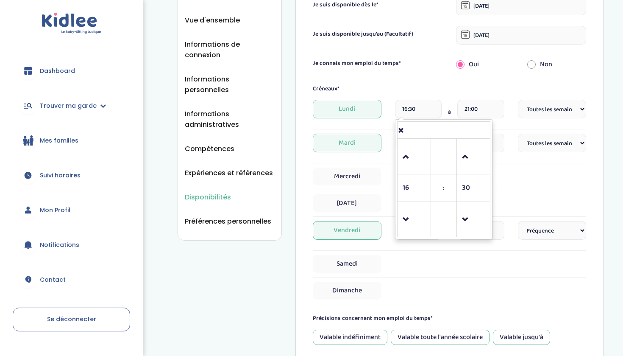
click at [419, 113] on input "16:30" at bounding box center [418, 109] width 47 height 19
click at [408, 151] on span at bounding box center [414, 156] width 23 height 23
click at [470, 217] on span at bounding box center [473, 219] width 23 height 23
click at [470, 213] on span at bounding box center [473, 219] width 23 height 23
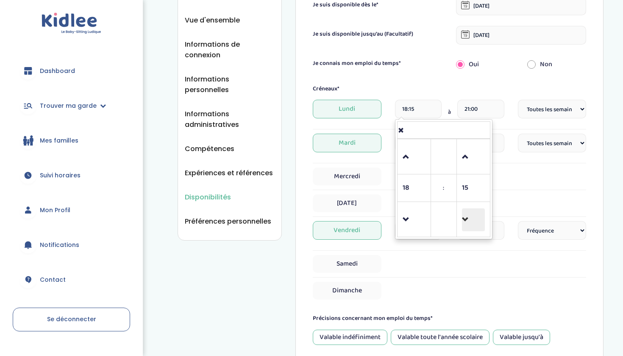
type input "18:00"
click at [482, 84] on div "Créneaux*" at bounding box center [449, 88] width 286 height 9
click at [430, 142] on input "16:30" at bounding box center [418, 143] width 47 height 19
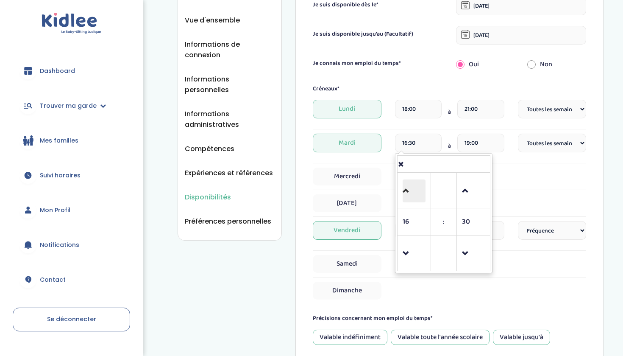
click at [414, 192] on span at bounding box center [414, 190] width 23 height 23
click at [462, 249] on span at bounding box center [473, 253] width 23 height 23
click at [463, 248] on span at bounding box center [473, 253] width 23 height 23
type input "18:00"
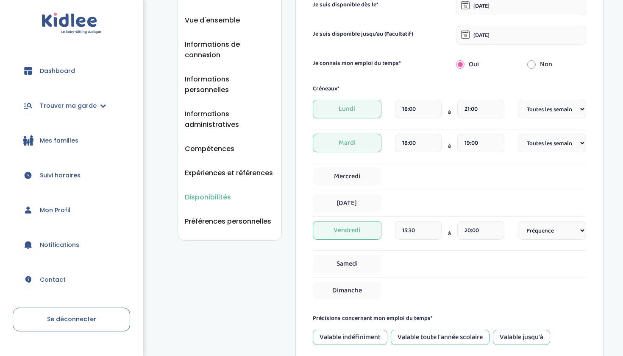
click at [504, 201] on div "Jeudi" at bounding box center [449, 203] width 273 height 18
click at [482, 142] on input "19:00" at bounding box center [480, 143] width 47 height 19
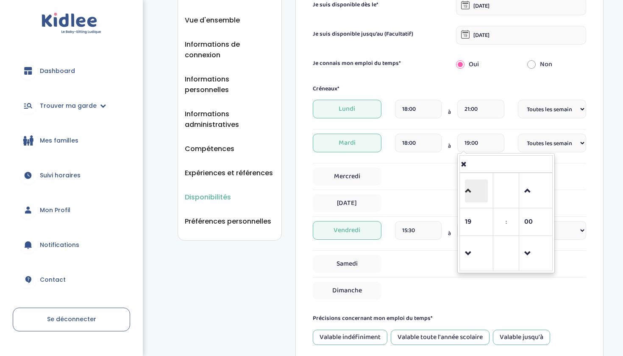
click at [472, 181] on span at bounding box center [476, 190] width 23 height 23
type input "21:00"
click at [439, 181] on div "Mercredi" at bounding box center [449, 176] width 273 height 18
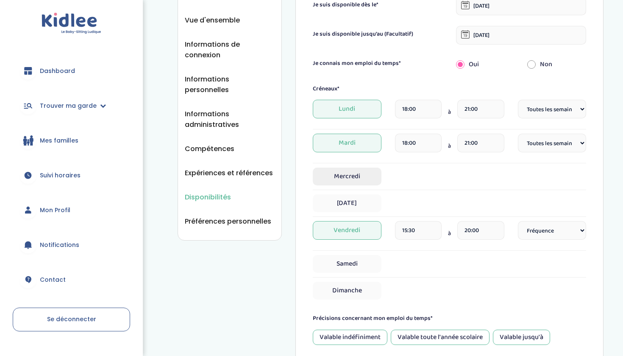
click at [363, 180] on span "Mercredi" at bounding box center [347, 176] width 68 height 18
select select "1"
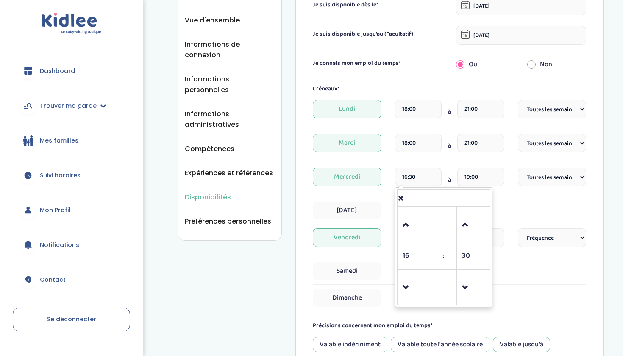
click at [415, 177] on input "16:30" at bounding box center [418, 176] width 47 height 19
click at [412, 213] on span at bounding box center [414, 224] width 23 height 23
click at [478, 285] on span at bounding box center [473, 287] width 23 height 23
click at [476, 282] on span at bounding box center [473, 287] width 23 height 23
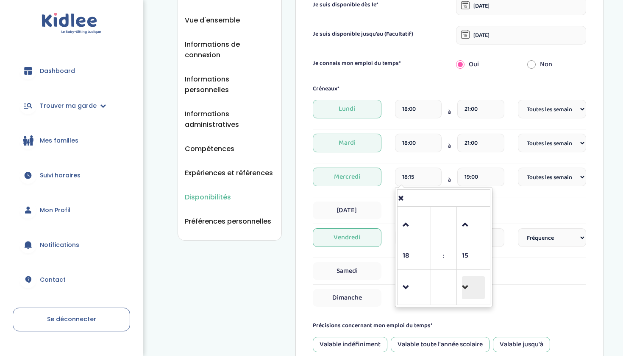
type input "18:00"
click at [505, 215] on div "Jeudi" at bounding box center [449, 210] width 273 height 18
click at [491, 192] on div "Mercredi 18:00 à 19:00 Fréquence Toutes les semaines Toutes les 2 semaines Tous…" at bounding box center [449, 182] width 273 height 30
click at [488, 181] on input "19:00" at bounding box center [480, 176] width 47 height 19
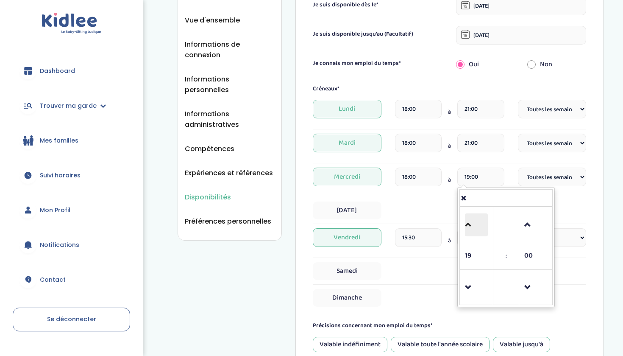
click at [470, 226] on span at bounding box center [476, 224] width 23 height 23
type input "21:00"
click at [555, 219] on div "21 : 00 00 01 02 03 04 05 06 07 08 09 10 11 12 13 14 15 16 17 18 19 20 21 22 23…" at bounding box center [505, 247] width 97 height 120
click at [571, 209] on div "Jeudi" at bounding box center [449, 210] width 273 height 18
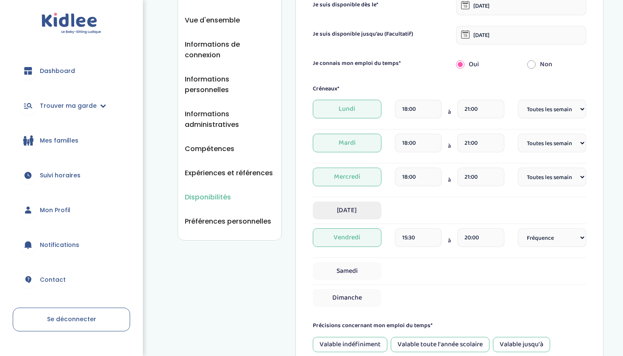
click at [370, 214] on span "Jeudi" at bounding box center [347, 210] width 68 height 18
select select "1"
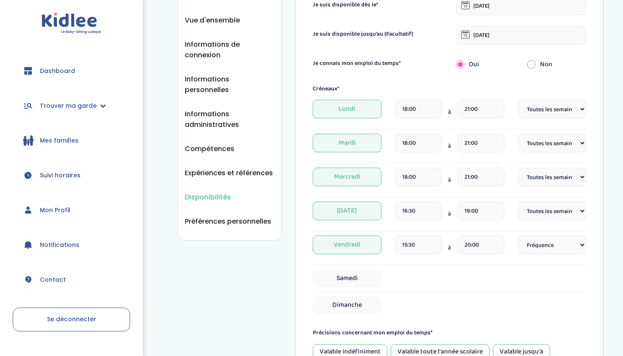
click at [427, 212] on input "16:30" at bounding box center [418, 210] width 47 height 19
click at [466, 177] on span at bounding box center [473, 181] width 23 height 23
type input "16:00"
click at [457, 260] on div "15:30 à 20:00" at bounding box center [449, 247] width 109 height 25
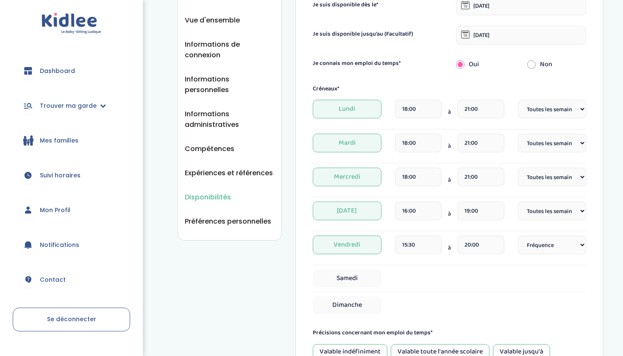
click at [479, 211] on input "19:00" at bounding box center [480, 210] width 47 height 19
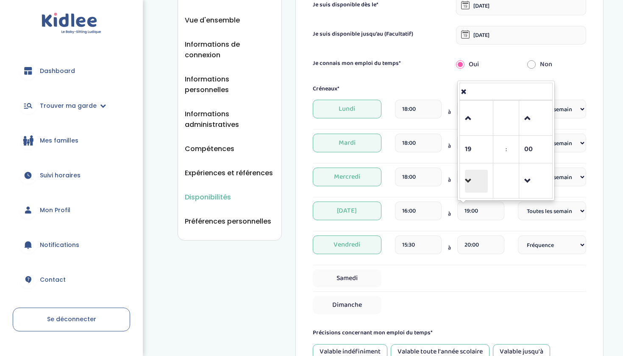
click at [467, 178] on span at bounding box center [476, 181] width 23 height 23
click at [477, 114] on span at bounding box center [476, 118] width 23 height 23
type input "20:00"
click at [471, 290] on div "Samedi" at bounding box center [449, 280] width 273 height 22
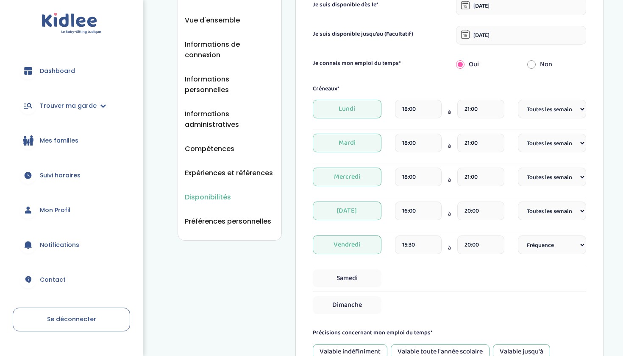
click at [413, 246] on input "15:30" at bounding box center [418, 244] width 47 height 19
click at [413, 223] on span at bounding box center [414, 214] width 23 height 23
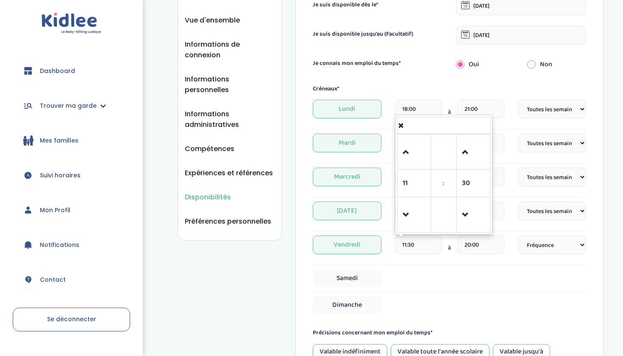
click at [407, 140] on link at bounding box center [413, 151] width 25 height 31
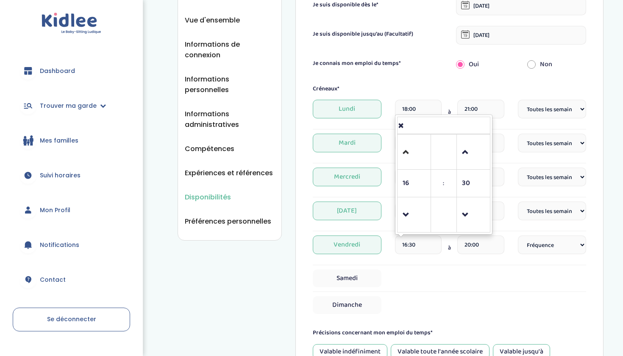
click at [407, 140] on link at bounding box center [413, 151] width 25 height 31
click at [470, 228] on link at bounding box center [473, 214] width 25 height 31
click at [470, 214] on span at bounding box center [473, 214] width 23 height 23
type input "18:00"
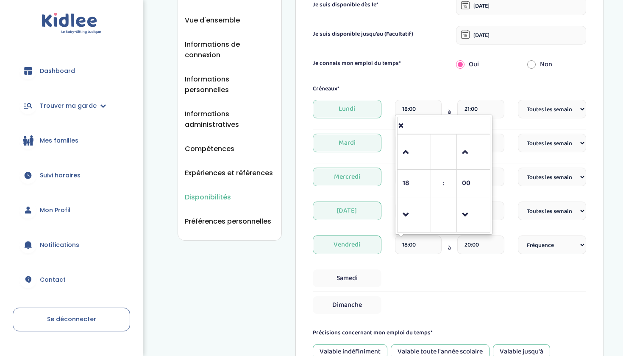
click at [493, 273] on div "Samedi" at bounding box center [449, 278] width 273 height 18
click at [490, 246] on input "20:00" at bounding box center [480, 244] width 47 height 19
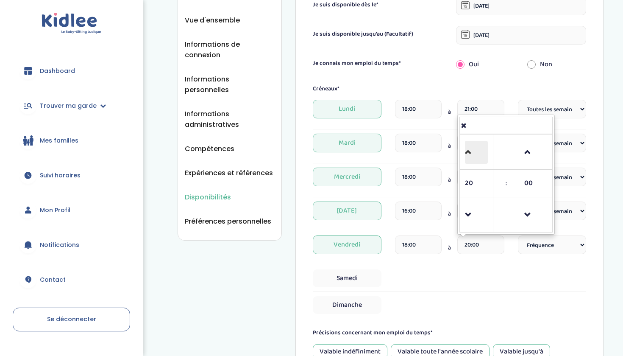
click at [469, 163] on span at bounding box center [476, 152] width 23 height 23
type input "21:00"
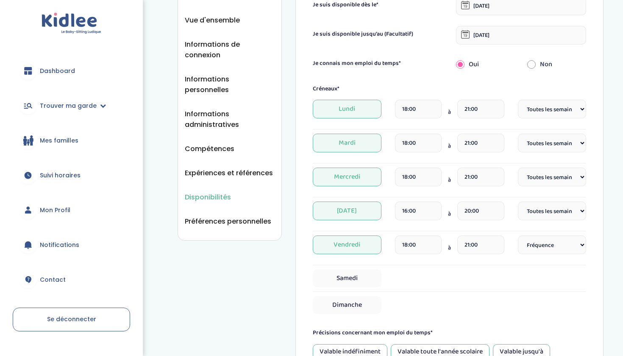
click at [457, 270] on div "Samedi" at bounding box center [449, 278] width 273 height 18
select select "1"
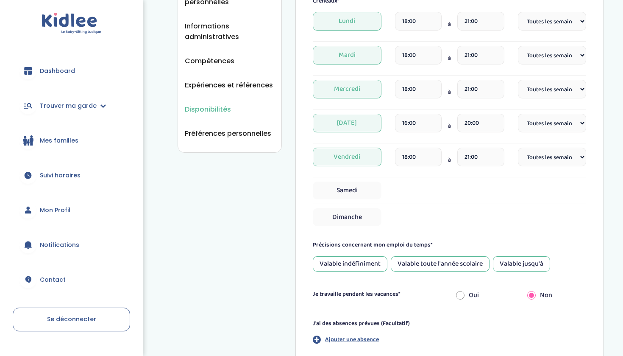
scroll to position [218, 0]
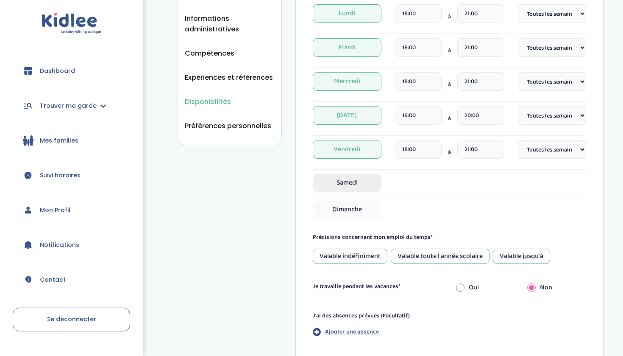
click at [355, 185] on span "Samedi" at bounding box center [347, 183] width 68 height 18
select select "1"
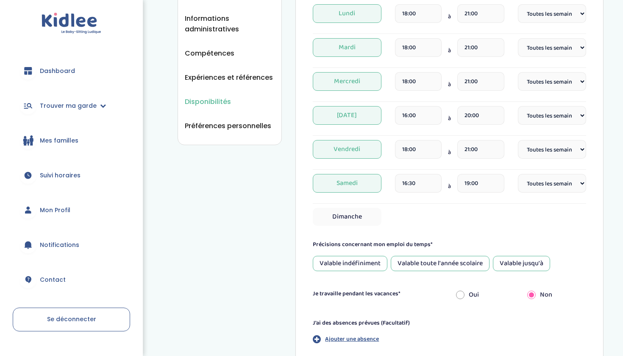
click at [412, 181] on input "16:30" at bounding box center [418, 183] width 47 height 19
click at [401, 229] on td at bounding box center [413, 230] width 33 height 35
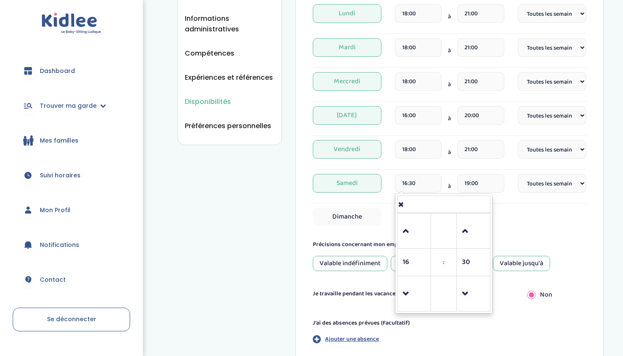
click at [401, 229] on td at bounding box center [413, 230] width 33 height 35
click at [412, 234] on span at bounding box center [414, 231] width 23 height 23
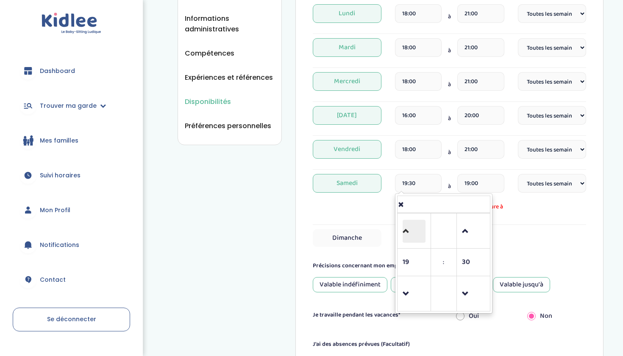
click at [412, 234] on span at bounding box center [414, 231] width 23 height 23
click at [413, 292] on span at bounding box center [414, 293] width 23 height 23
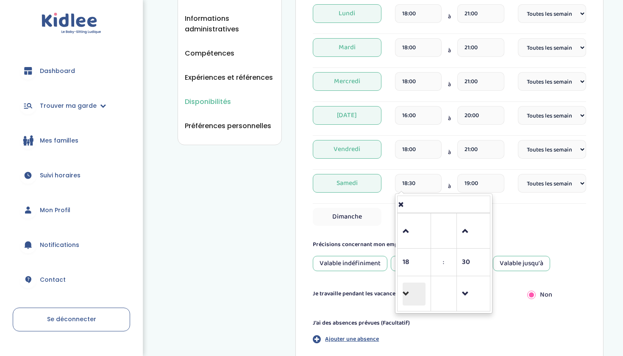
click at [413, 292] on span at bounding box center [414, 293] width 23 height 23
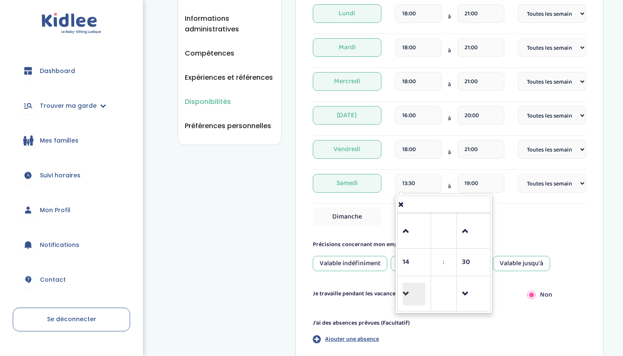
click at [413, 292] on span at bounding box center [414, 293] width 23 height 23
click at [411, 233] on span at bounding box center [414, 231] width 23 height 23
type input "11:30"
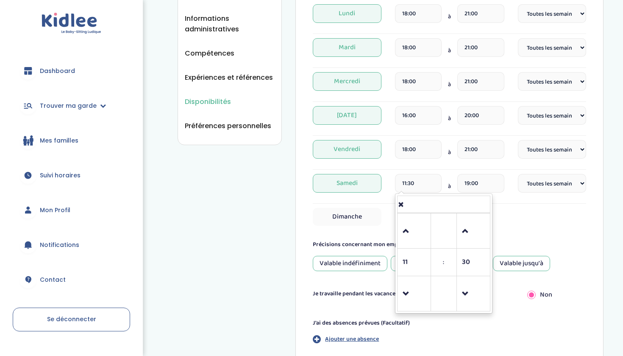
click at [514, 226] on form "Je suis disponible dès le* 04-09-2025 Je suis disponible jusqu'au (Facultatif) …" at bounding box center [449, 129] width 273 height 457
click at [500, 184] on input "19:00" at bounding box center [480, 183] width 47 height 19
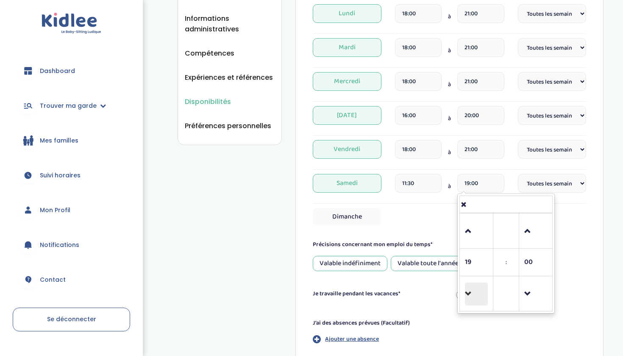
click at [474, 292] on span at bounding box center [476, 293] width 23 height 23
type input "17:00"
click at [425, 237] on form "Je suis disponible dès le* 04-09-2025 Je suis disponible jusqu'au (Facultatif) …" at bounding box center [449, 129] width 273 height 457
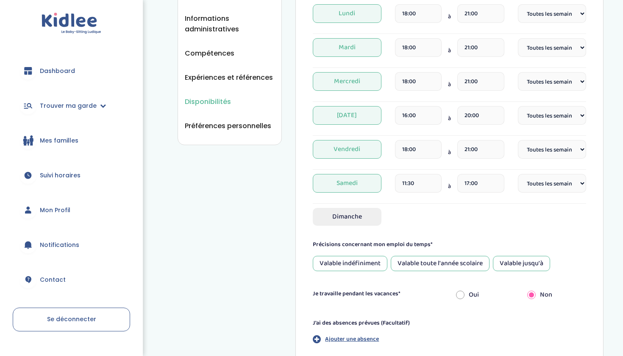
click at [351, 216] on span "Dimanche" at bounding box center [347, 217] width 68 height 18
select select "1"
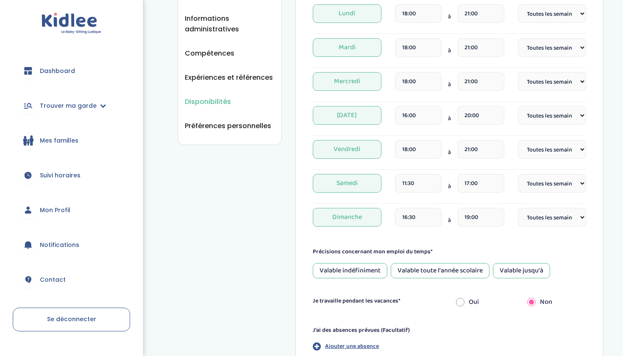
click at [418, 222] on input "16:30" at bounding box center [418, 217] width 47 height 19
click at [413, 184] on span at bounding box center [414, 187] width 23 height 23
click at [414, 193] on span at bounding box center [414, 187] width 23 height 23
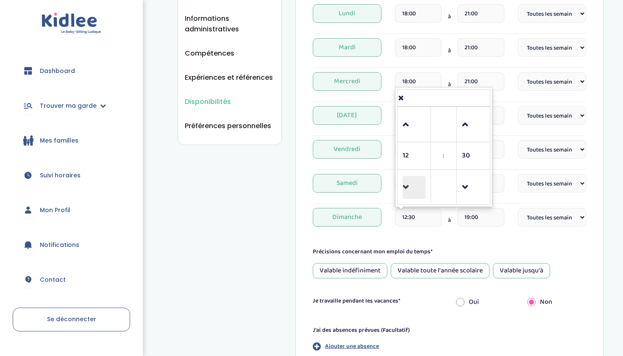
click at [414, 193] on span at bounding box center [414, 187] width 23 height 23
type input "11:30"
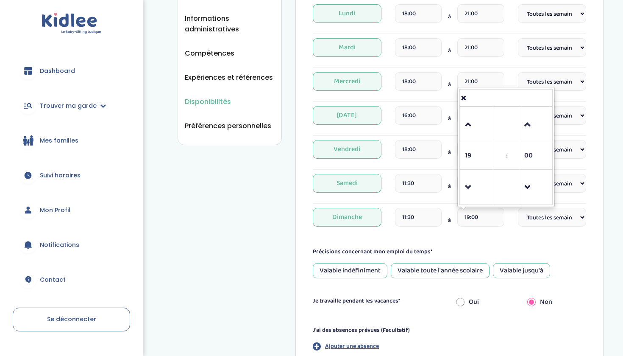
click at [464, 224] on input "19:00" at bounding box center [480, 217] width 47 height 19
click at [468, 190] on span at bounding box center [476, 187] width 23 height 23
type input "17:00"
click at [457, 245] on form "Je suis disponible dès le* 04-09-2025 Je suis disponible jusqu'au (Facultatif) …" at bounding box center [449, 133] width 273 height 464
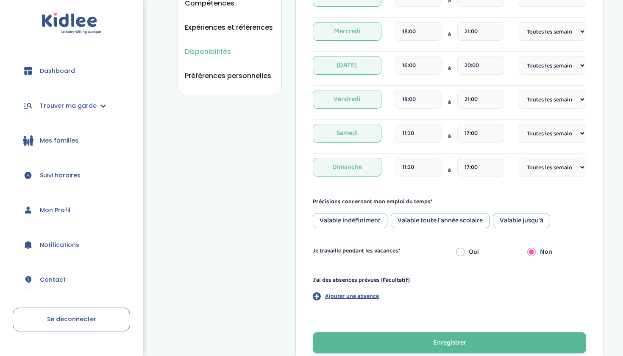
scroll to position [269, 0]
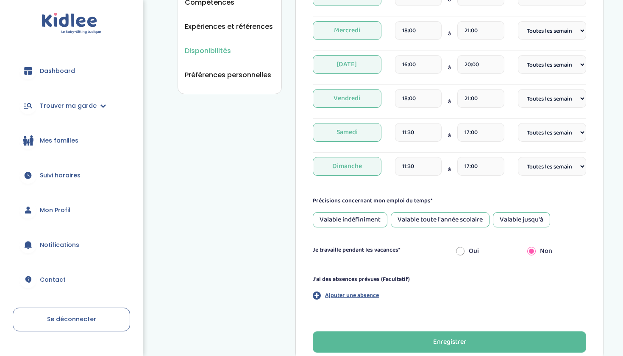
click at [433, 220] on div "Valable toute l'année scolaire" at bounding box center [440, 219] width 99 height 15
click at [462, 251] on input "radio" at bounding box center [460, 251] width 8 height 19
radio input "true"
radio input "false"
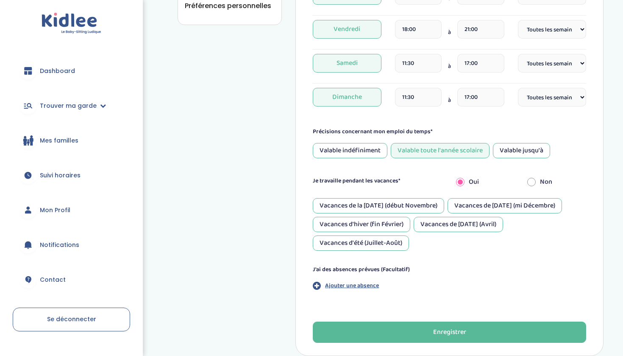
scroll to position [339, 0]
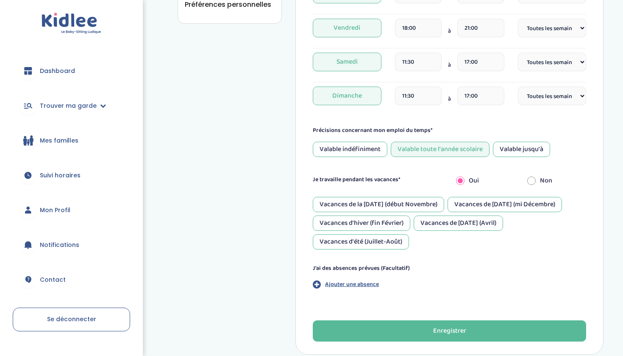
click at [434, 205] on div "Vacances de la Toussaint (début Novembre)" at bounding box center [378, 204] width 131 height 15
click at [390, 220] on div "Vacances d'hiver (fin Février)" at bounding box center [361, 222] width 97 height 15
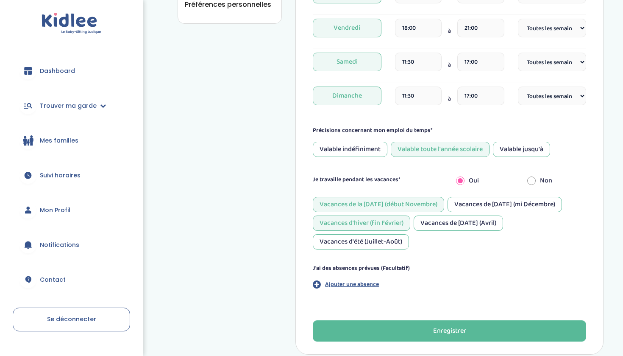
click at [431, 220] on div "Vacances de Pâques (Avril)" at bounding box center [458, 222] width 89 height 15
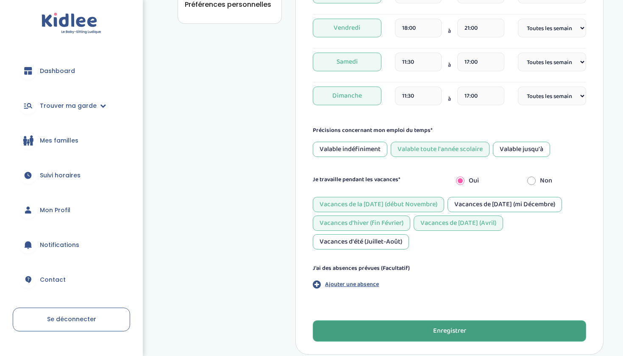
click at [410, 328] on button "Enregistrer" at bounding box center [449, 330] width 273 height 21
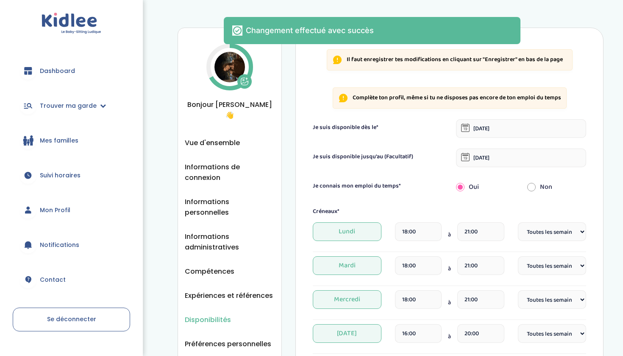
scroll to position [0, 0]
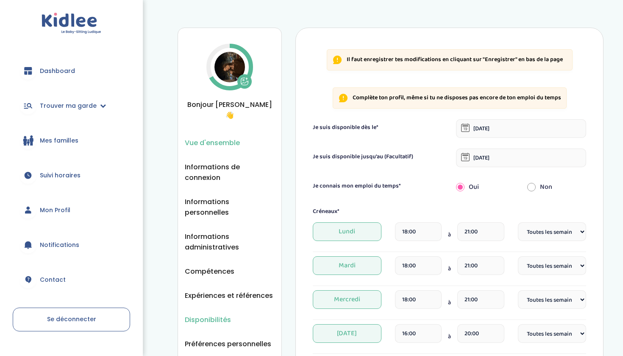
click at [221, 137] on span "Vue d'ensemble" at bounding box center [212, 142] width 55 height 11
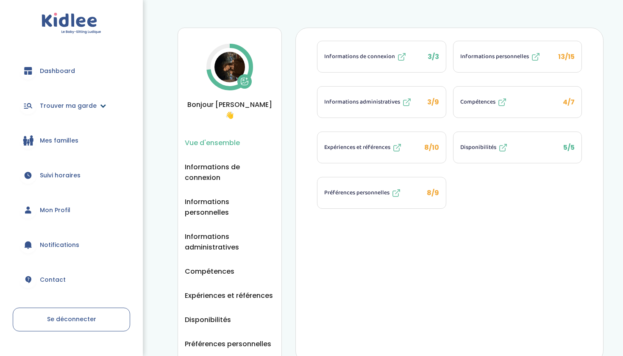
click at [68, 107] on span "Trouver ma garde" at bounding box center [68, 105] width 57 height 9
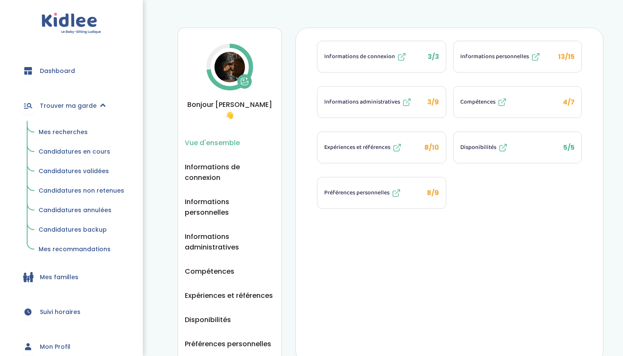
click at [70, 130] on span "Mes recherches" at bounding box center [63, 132] width 49 height 8
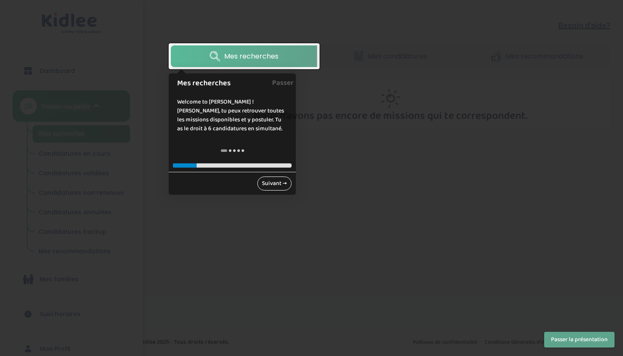
click at [272, 184] on link "Suivant →" at bounding box center [274, 183] width 34 height 14
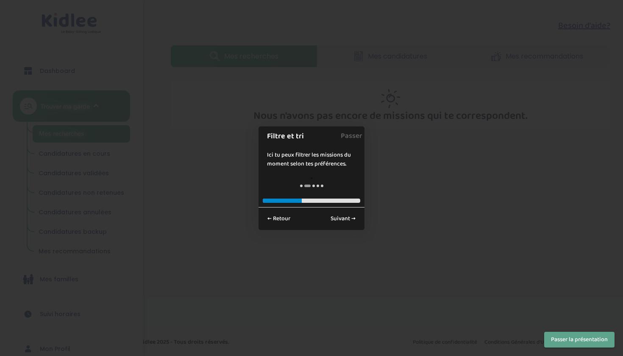
click at [276, 181] on div at bounding box center [311, 178] width 623 height 356
click at [590, 140] on div at bounding box center [311, 178] width 623 height 356
click at [586, 332] on button "Passer la présentation" at bounding box center [579, 339] width 70 height 16
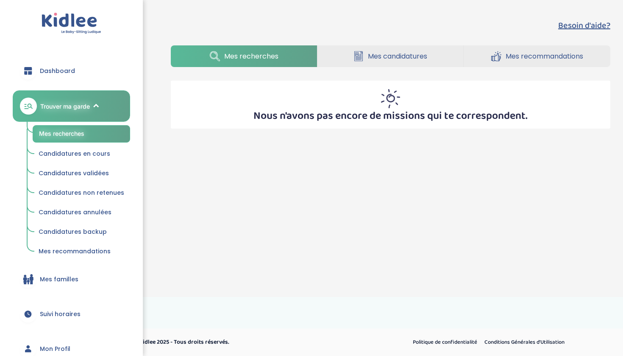
click at [565, 56] on span "Mes recommandations" at bounding box center [545, 56] width 78 height 11
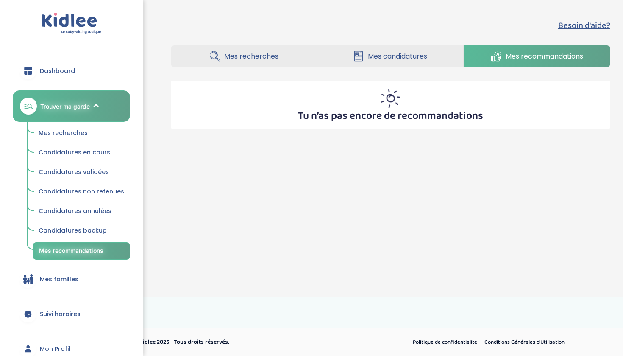
click at [69, 279] on span "Mes familles" at bounding box center [59, 279] width 39 height 9
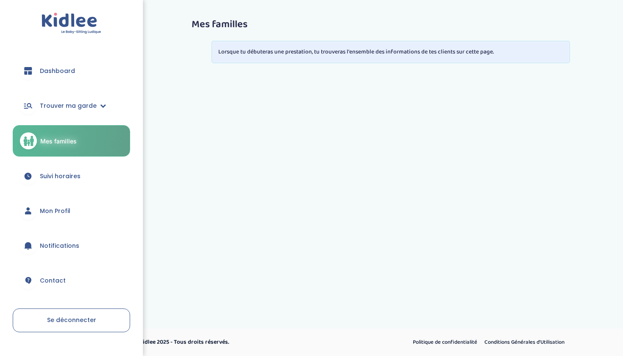
scroll to position [18, 0]
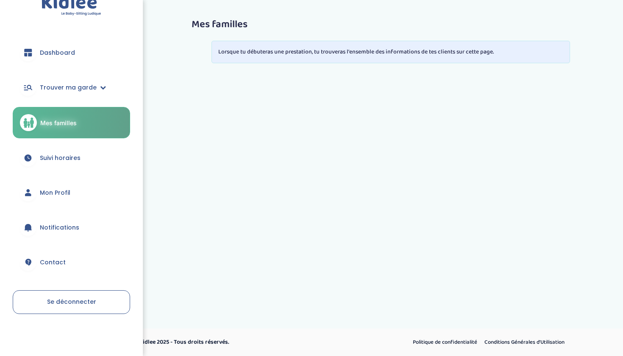
click at [57, 50] on span "Dashboard" at bounding box center [57, 52] width 35 height 9
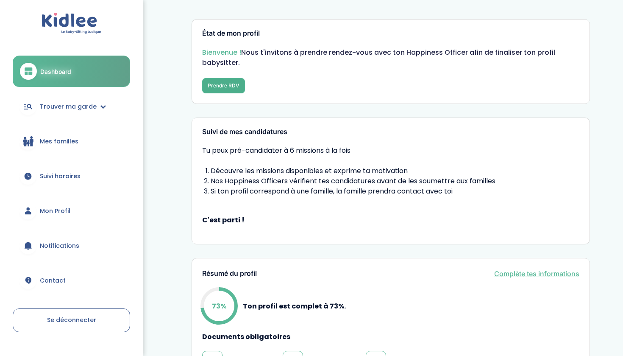
click at [220, 86] on button "Prendre RDV" at bounding box center [223, 85] width 43 height 15
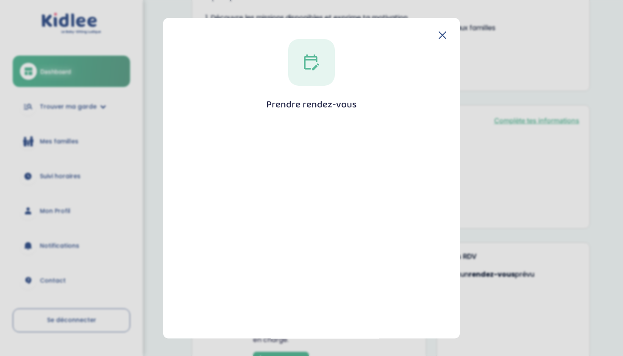
click at [441, 37] on icon at bounding box center [442, 35] width 7 height 7
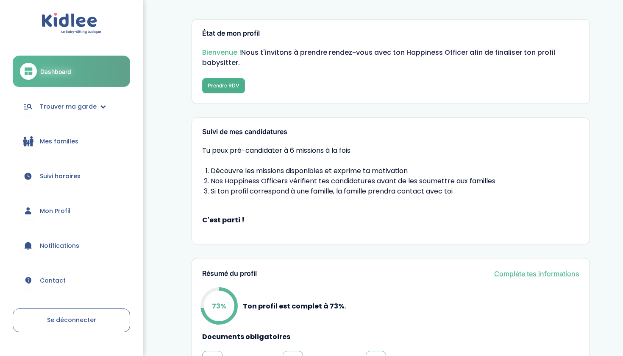
click at [230, 86] on button "Prendre RDV" at bounding box center [223, 85] width 43 height 15
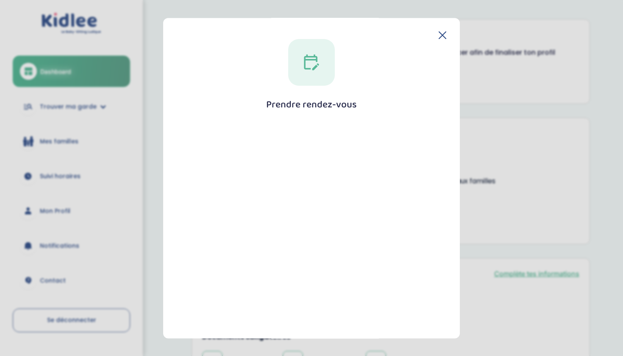
click at [306, 68] on icon at bounding box center [311, 63] width 15 height 16
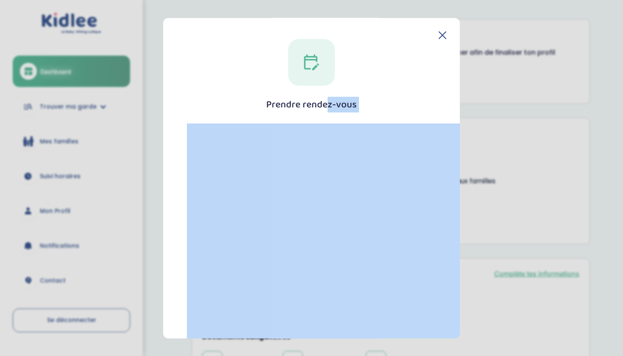
click at [306, 68] on icon at bounding box center [311, 63] width 15 height 16
click at [307, 89] on div "Prendre rendez-vous [GEOGRAPHIC_DATA]" at bounding box center [312, 269] width 270 height 460
click at [442, 33] on icon at bounding box center [442, 35] width 7 height 7
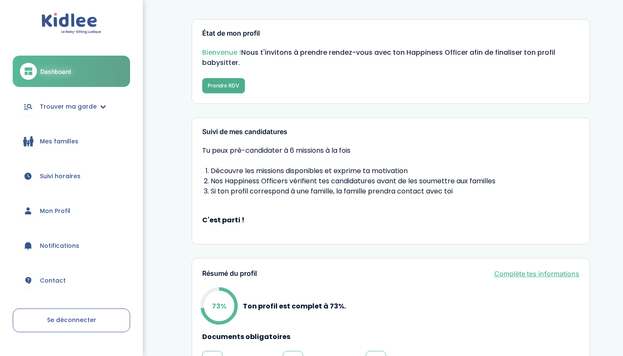
click at [222, 84] on button "Prendre RDV" at bounding box center [223, 85] width 43 height 15
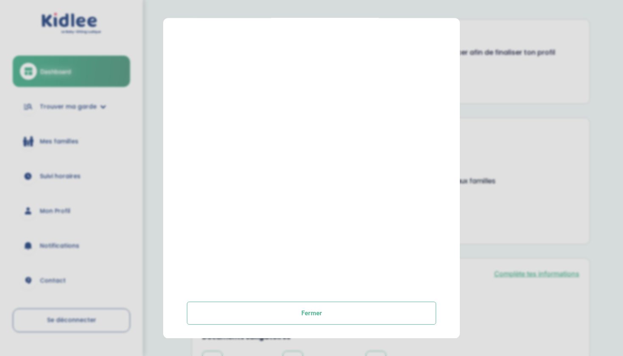
scroll to position [175, 0]
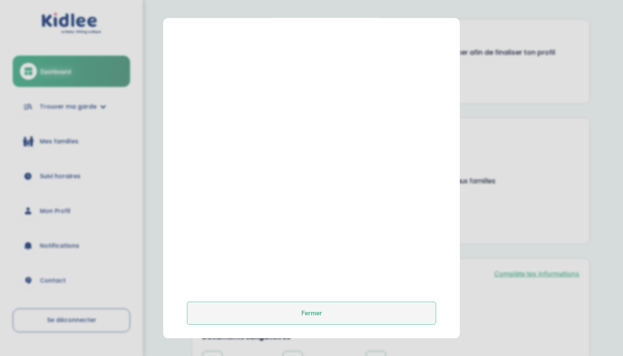
click at [328, 314] on button "Fermer" at bounding box center [311, 312] width 249 height 23
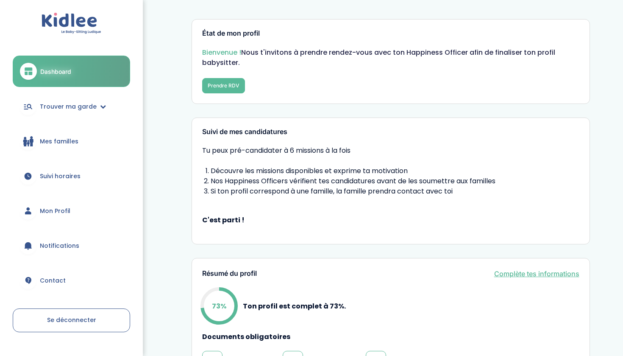
scroll to position [0, 0]
click at [231, 83] on button "Prendre RDV" at bounding box center [223, 85] width 43 height 15
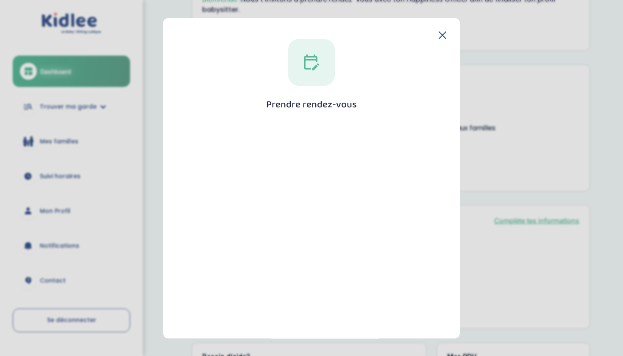
scroll to position [55, 0]
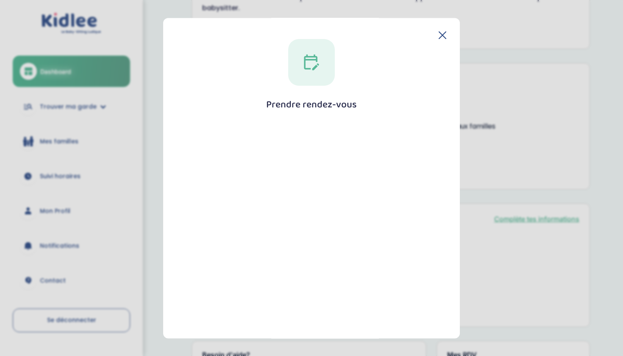
click at [297, 73] on div at bounding box center [311, 62] width 47 height 47
click at [304, 93] on div "Prendre rendez-vous [GEOGRAPHIC_DATA]" at bounding box center [312, 269] width 270 height 460
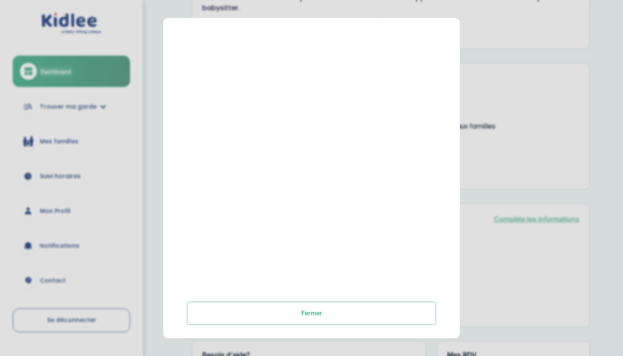
scroll to position [175, 0]
click at [502, 42] on section "Prendre rendez-vous [GEOGRAPHIC_DATA]" at bounding box center [311, 178] width 623 height 356
click at [500, 42] on section "Prendre rendez-vous [GEOGRAPHIC_DATA]" at bounding box center [311, 178] width 623 height 356
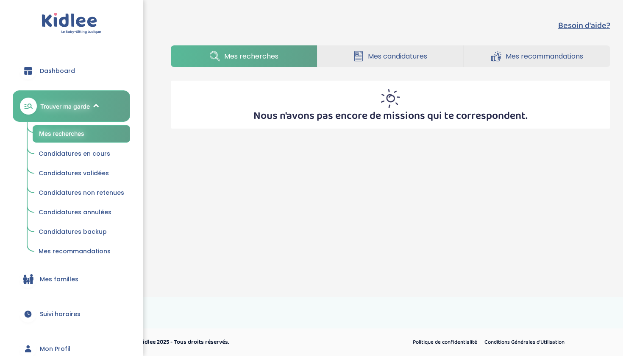
click at [70, 64] on link "Dashboard" at bounding box center [71, 71] width 117 height 31
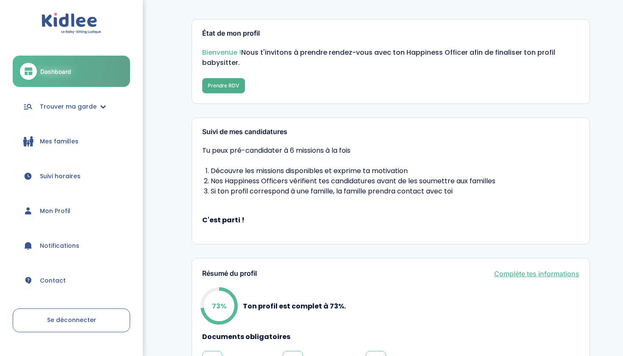
click at [226, 86] on button "Prendre RDV" at bounding box center [223, 85] width 43 height 15
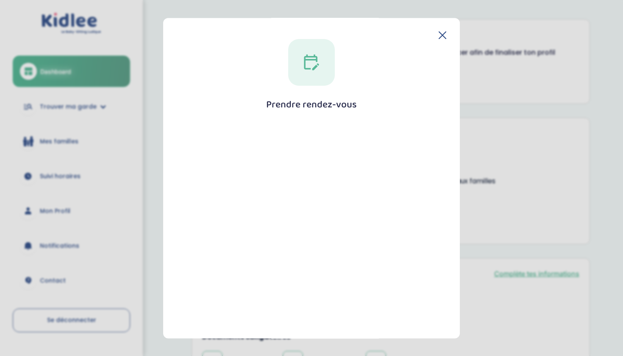
click at [440, 35] on icon at bounding box center [442, 35] width 7 height 7
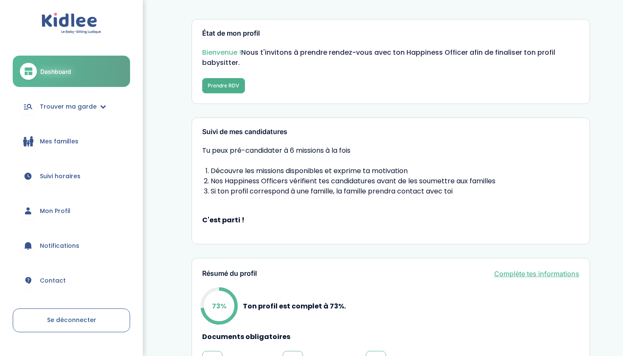
click at [226, 78] on button "Prendre RDV" at bounding box center [223, 85] width 43 height 15
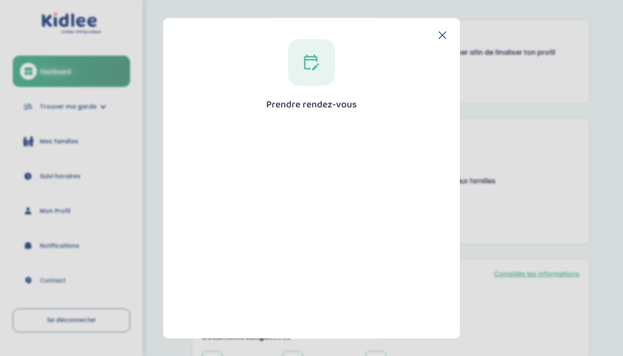
click at [308, 88] on div "Prendre rendez-vous [GEOGRAPHIC_DATA]" at bounding box center [312, 269] width 270 height 460
click at [308, 73] on div at bounding box center [311, 62] width 47 height 47
click at [310, 100] on h1 "Prendre rendez-vous" at bounding box center [311, 104] width 91 height 11
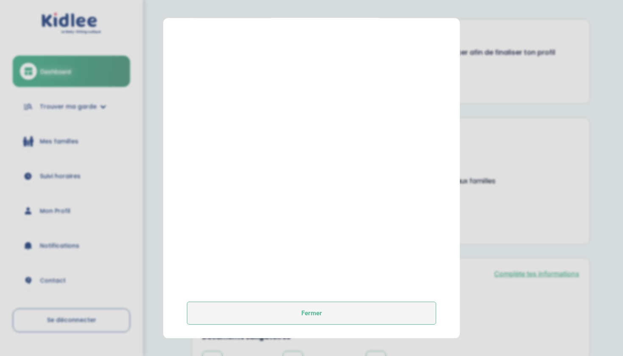
scroll to position [175, 0]
click at [348, 311] on button "Fermer" at bounding box center [311, 312] width 249 height 23
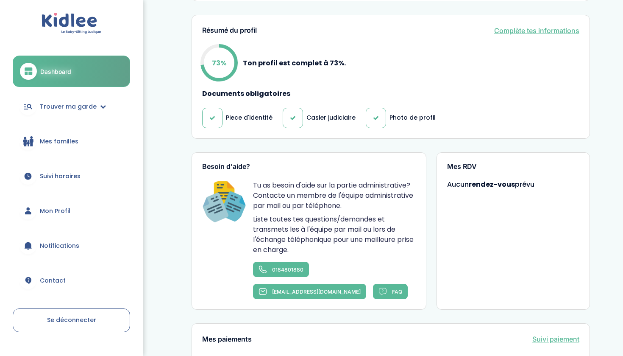
scroll to position [244, 0]
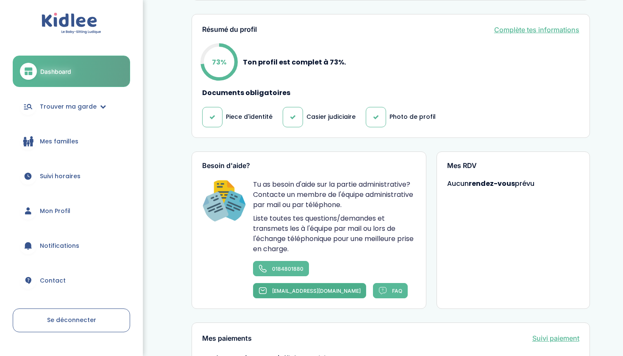
click at [339, 287] on span "[EMAIL_ADDRESS][DOMAIN_NAME]" at bounding box center [316, 290] width 89 height 6
